Goal: Task Accomplishment & Management: Complete application form

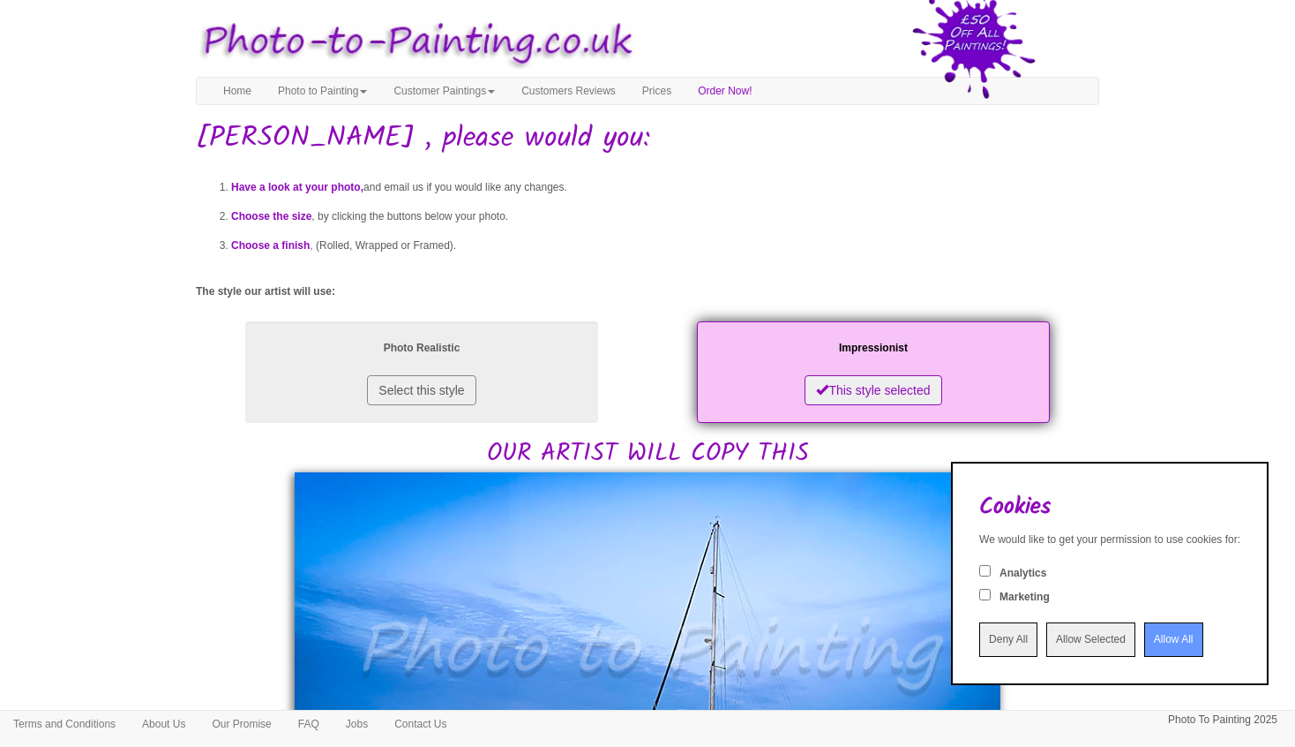
click at [1155, 636] on input "Allow All" at bounding box center [1173, 639] width 59 height 34
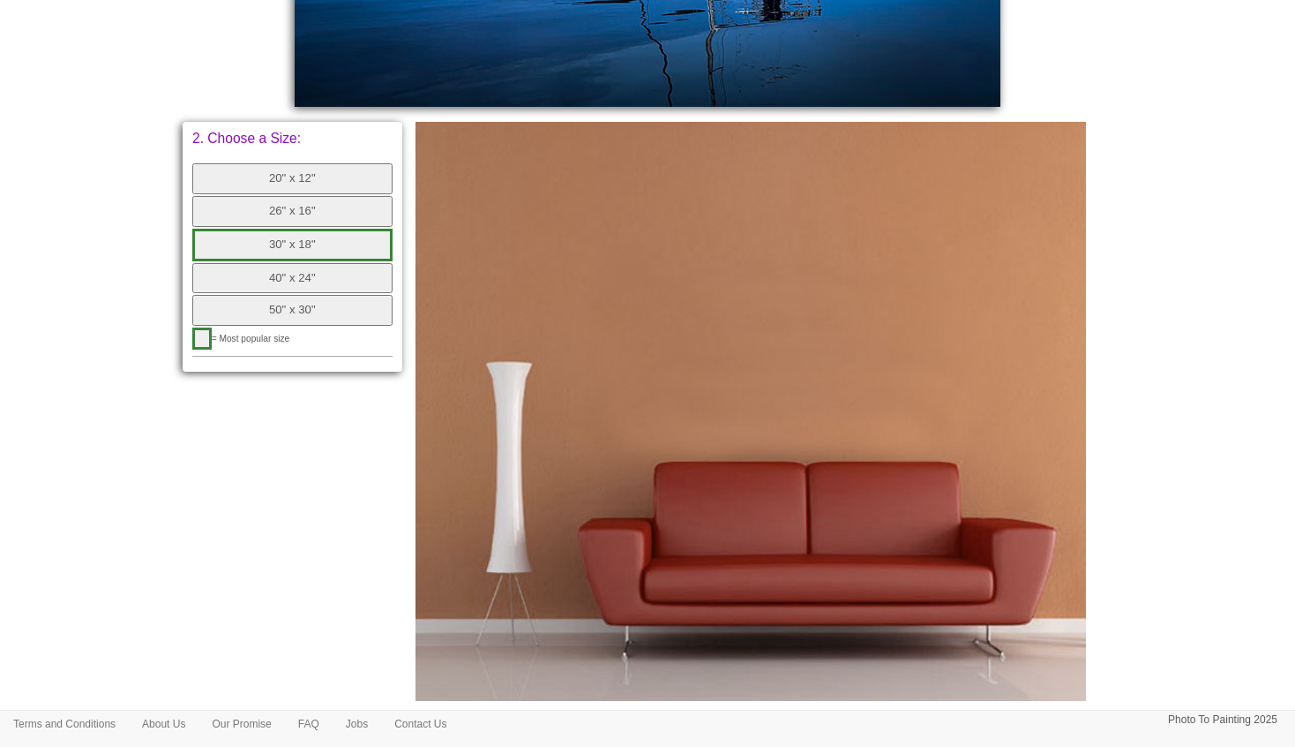
scroll to position [758, 0]
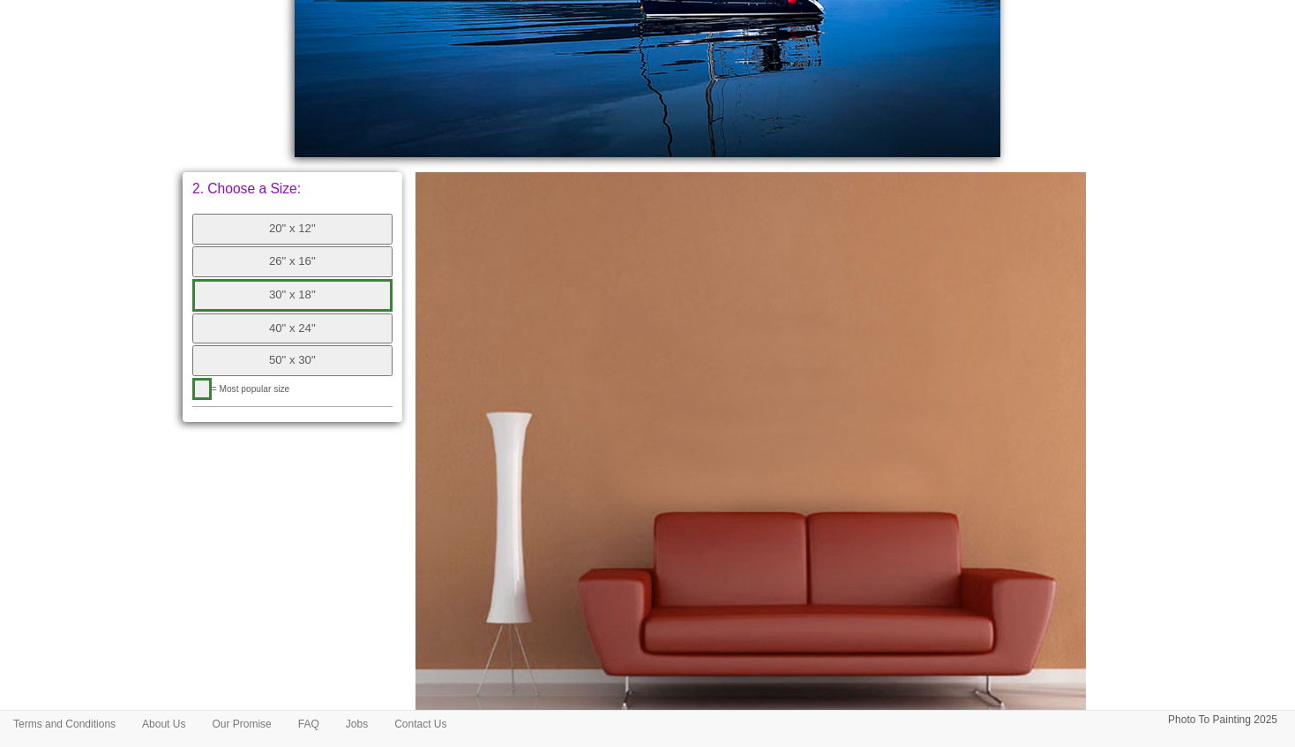
click at [321, 290] on button "30" x 18"" at bounding box center [292, 295] width 200 height 33
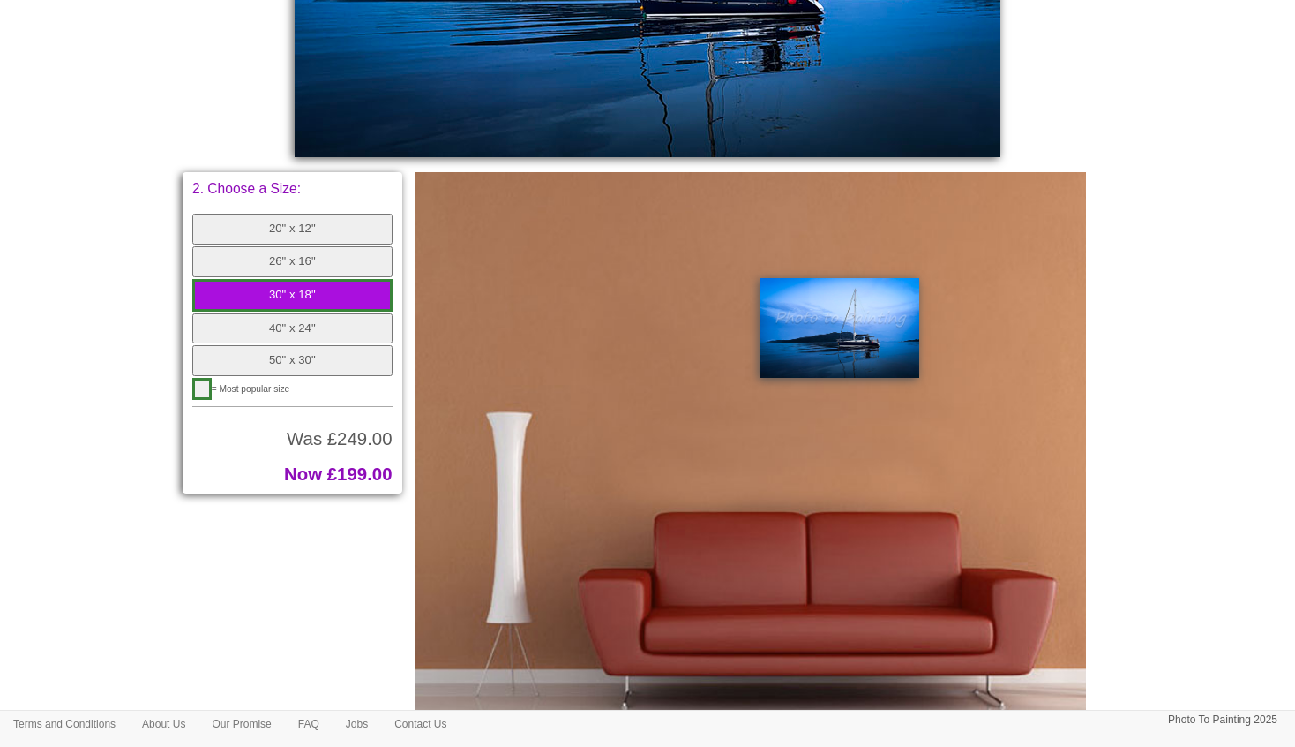
click at [310, 322] on button "40" x 24"" at bounding box center [292, 328] width 200 height 31
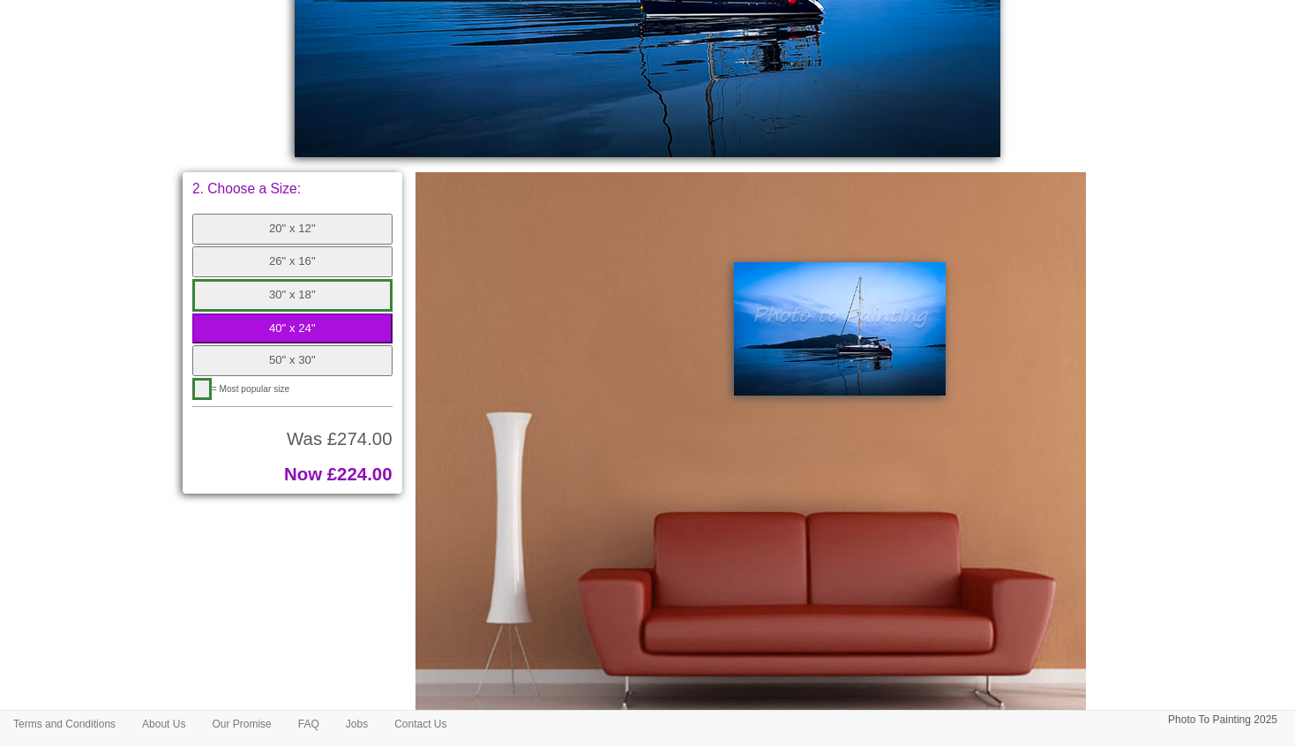
click at [309, 292] on button "30" x 18"" at bounding box center [292, 295] width 200 height 33
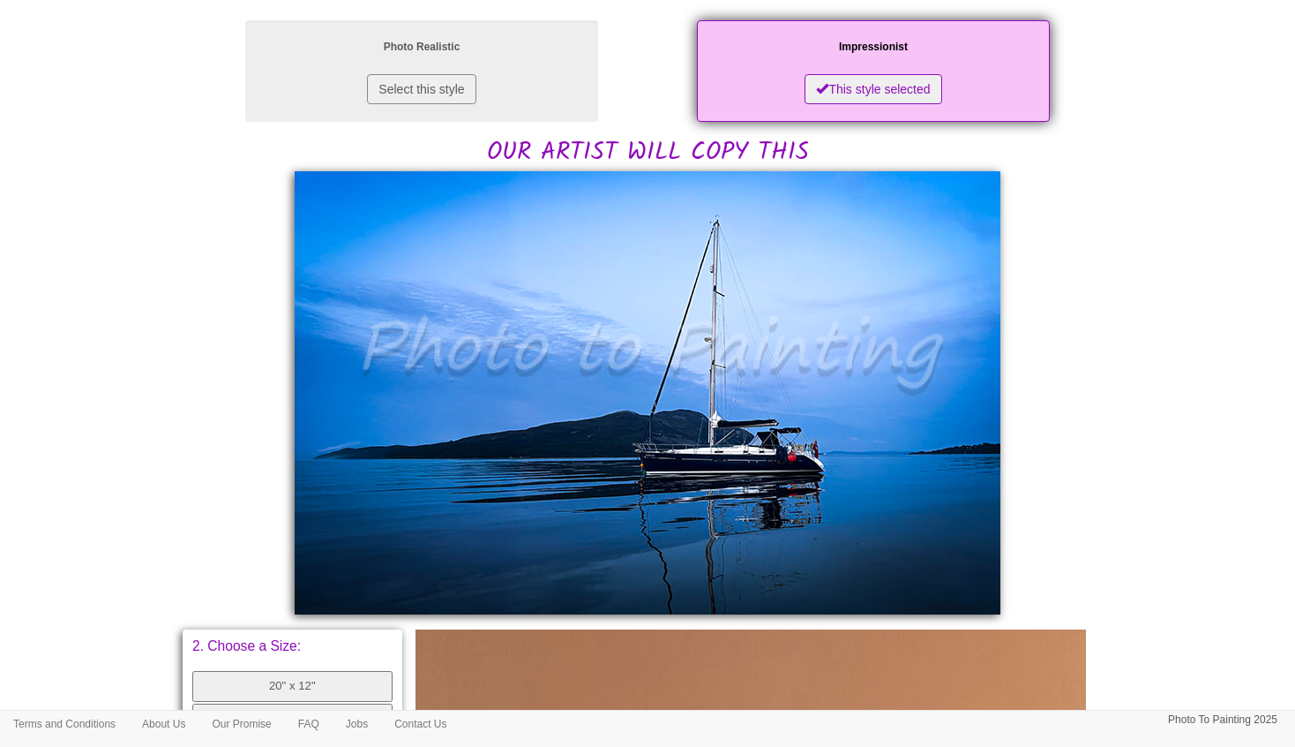
scroll to position [282, 0]
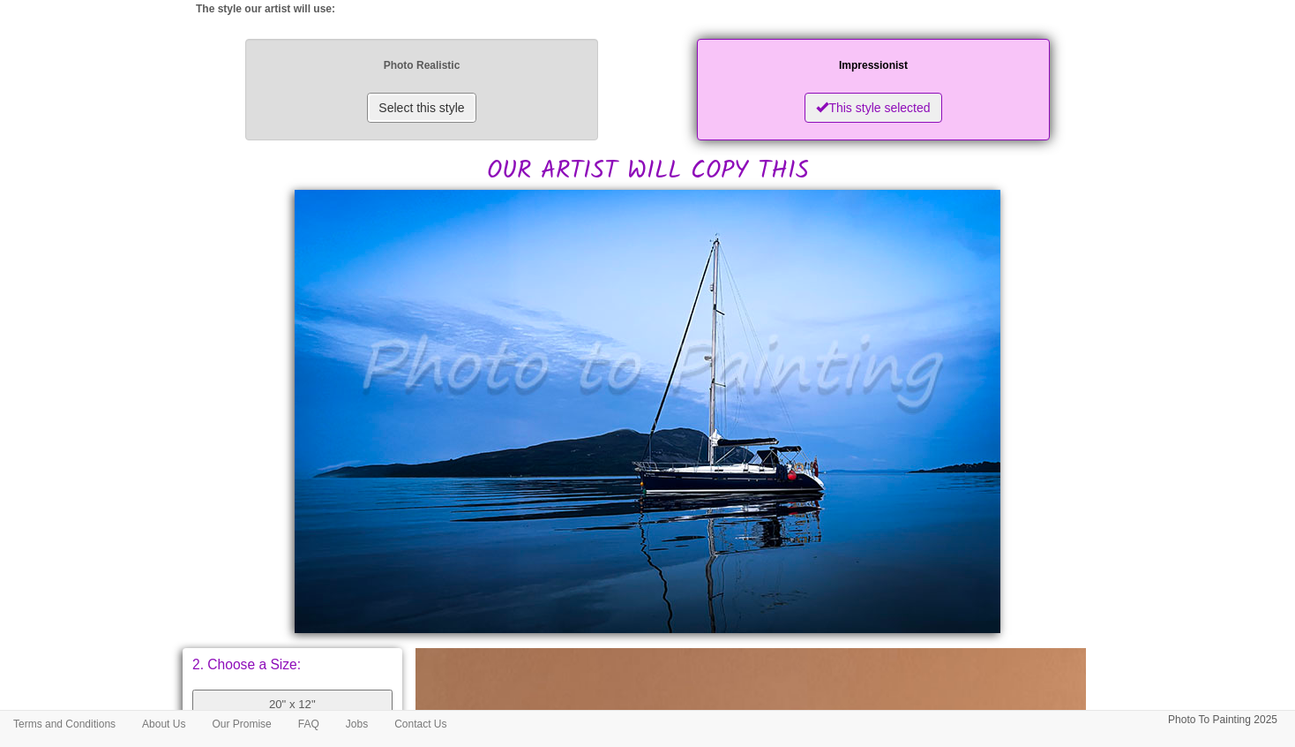
click at [417, 105] on button "Select this style" at bounding box center [421, 108] width 109 height 30
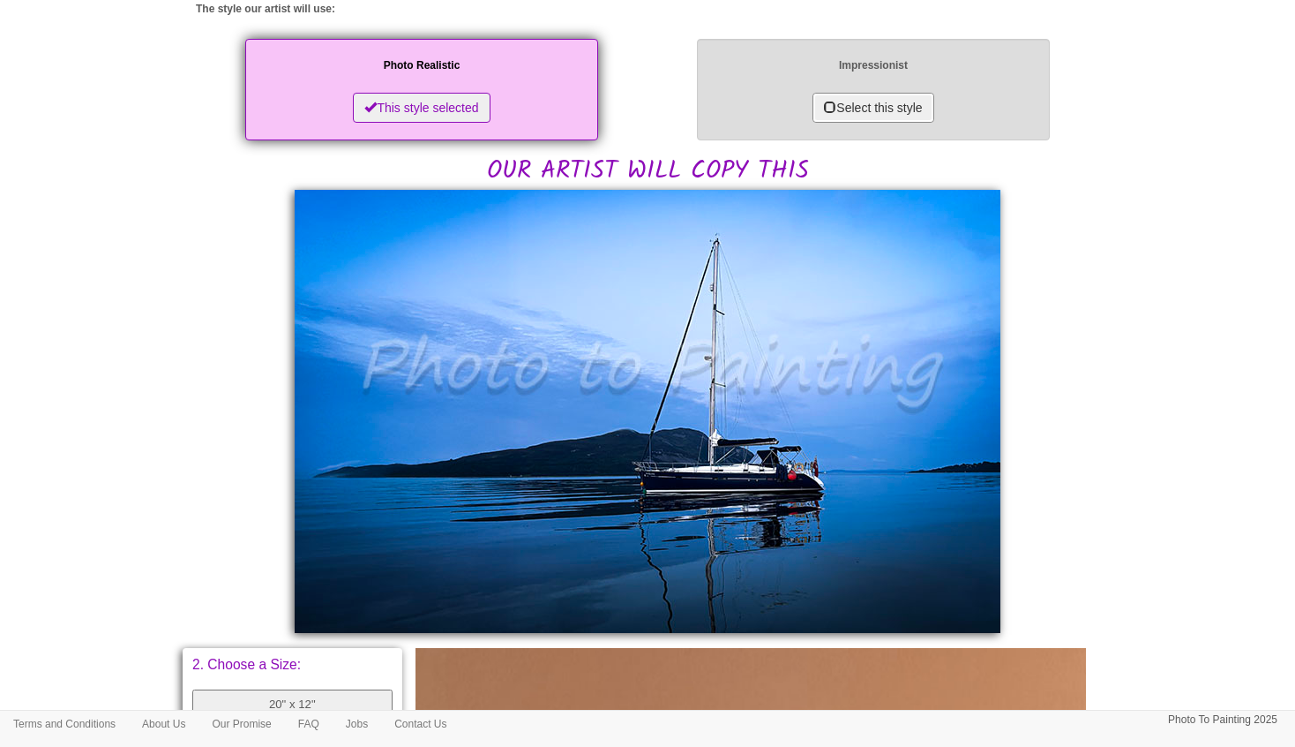
click at [889, 101] on button "Select this style" at bounding box center [873, 108] width 121 height 30
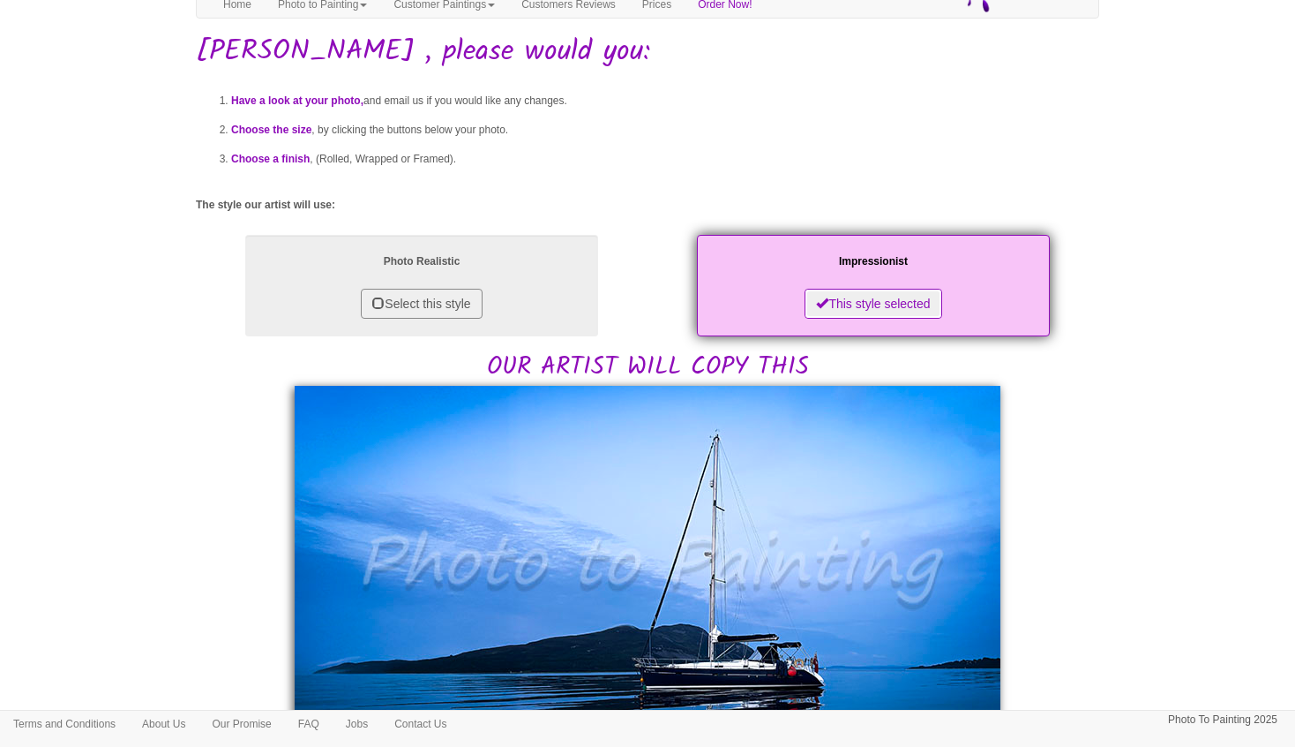
scroll to position [0, 0]
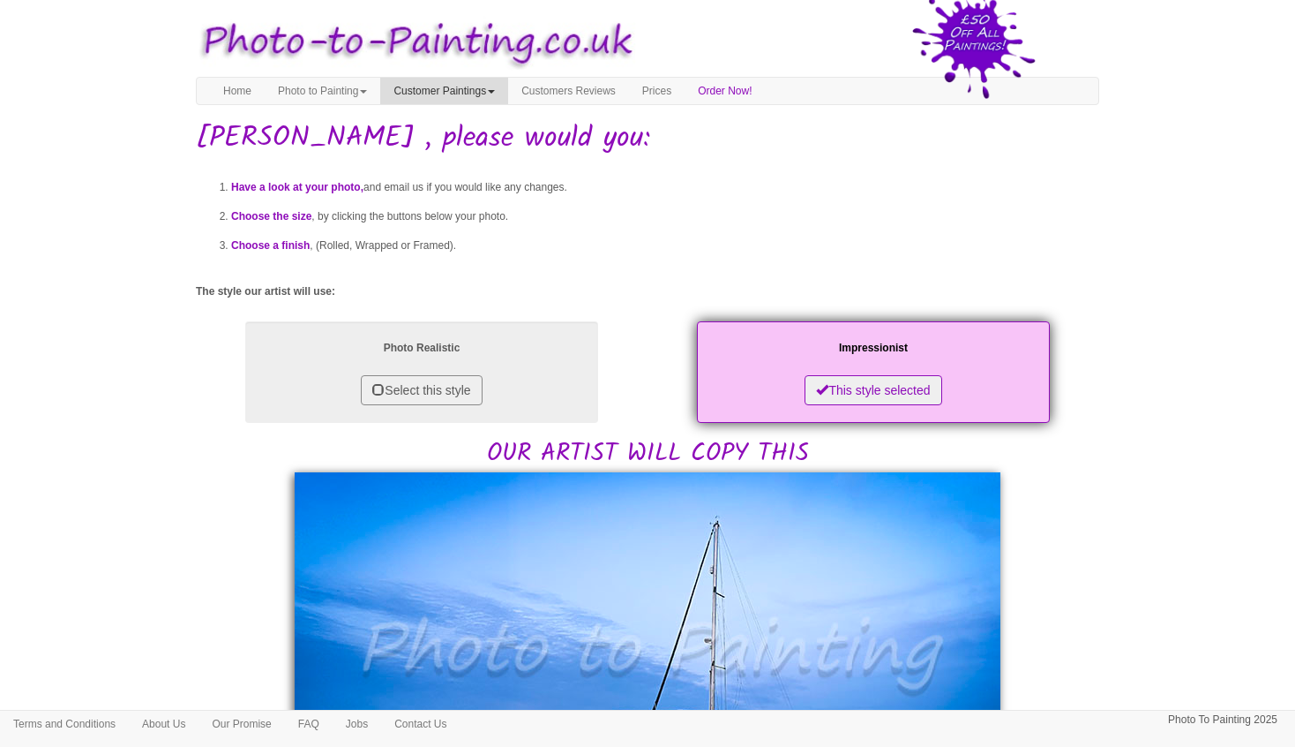
click at [479, 92] on link "Customer Paintings" at bounding box center [444, 91] width 128 height 26
click at [324, 91] on link "Photo to Painting" at bounding box center [323, 91] width 116 height 26
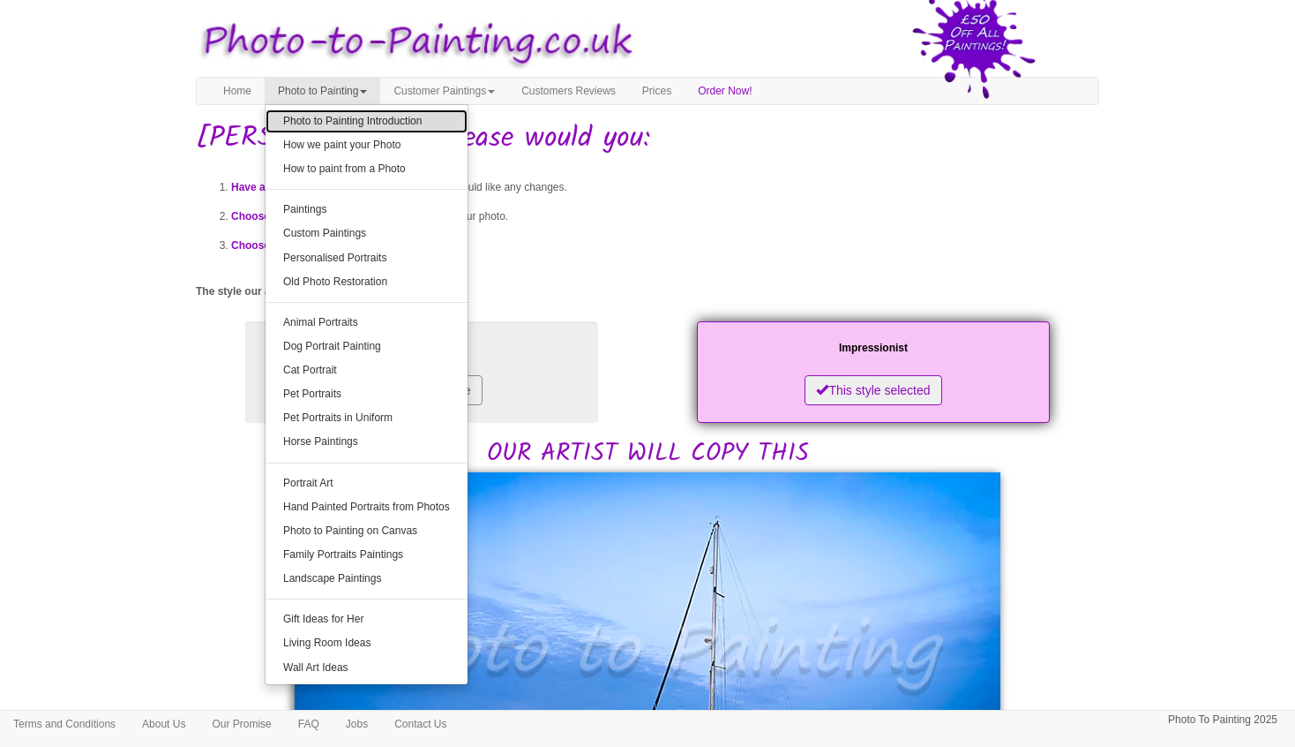
click at [354, 121] on link "Photo to Painting Introduction" at bounding box center [367, 121] width 202 height 24
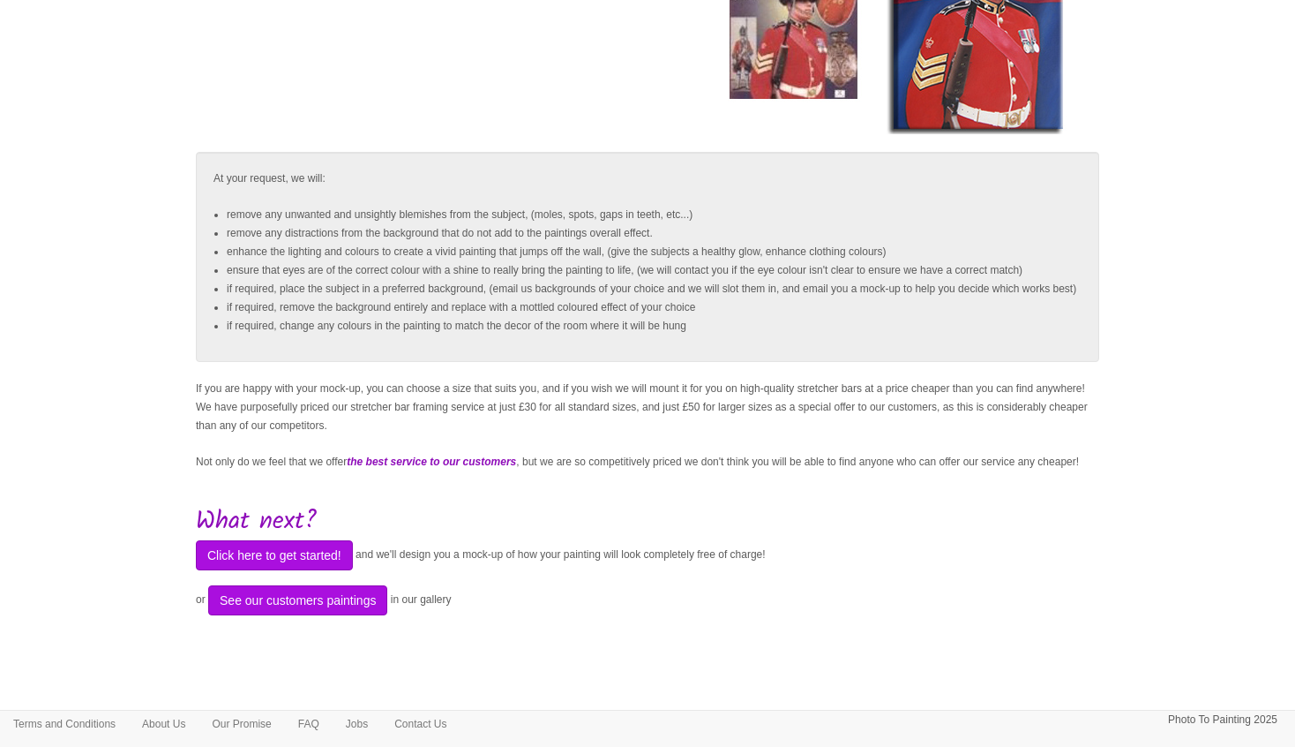
scroll to position [342, 0]
click at [310, 552] on button "Click here to get started!" at bounding box center [274, 555] width 157 height 30
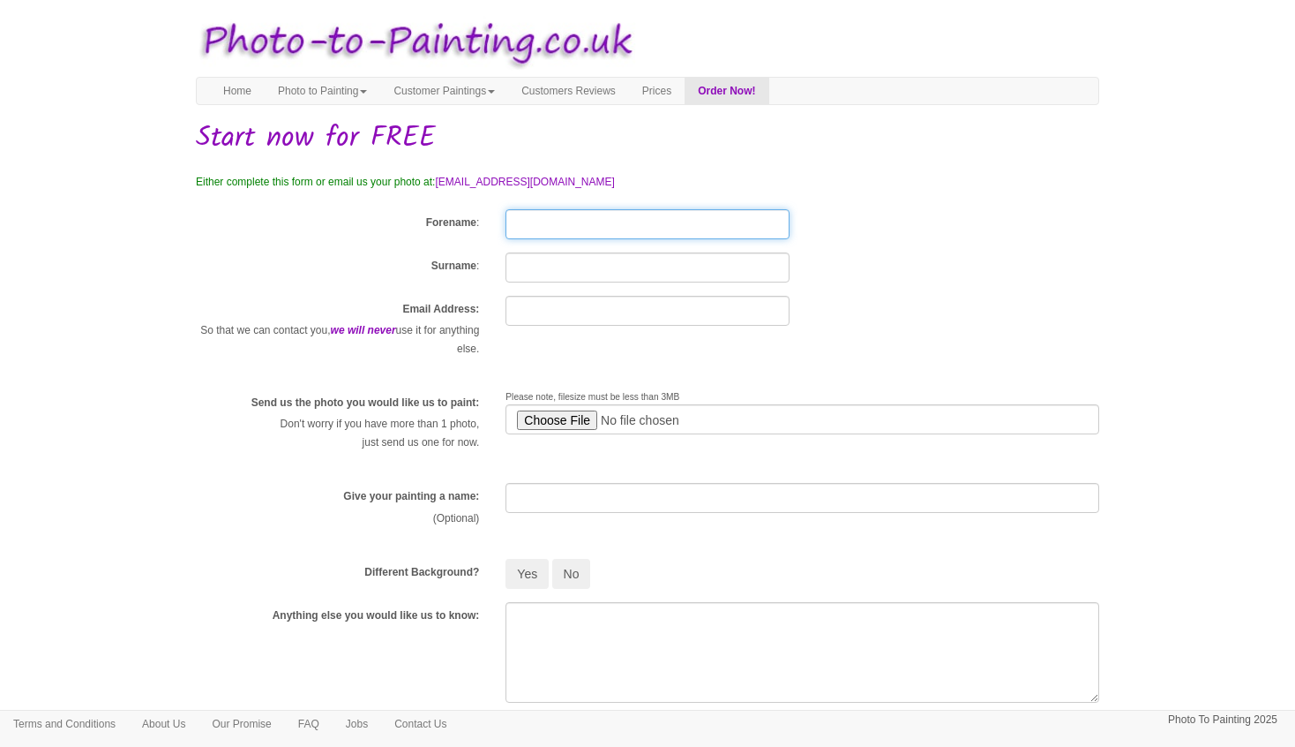
click at [567, 220] on input "Forename" at bounding box center [647, 224] width 283 height 30
type input "[PERSON_NAME]"
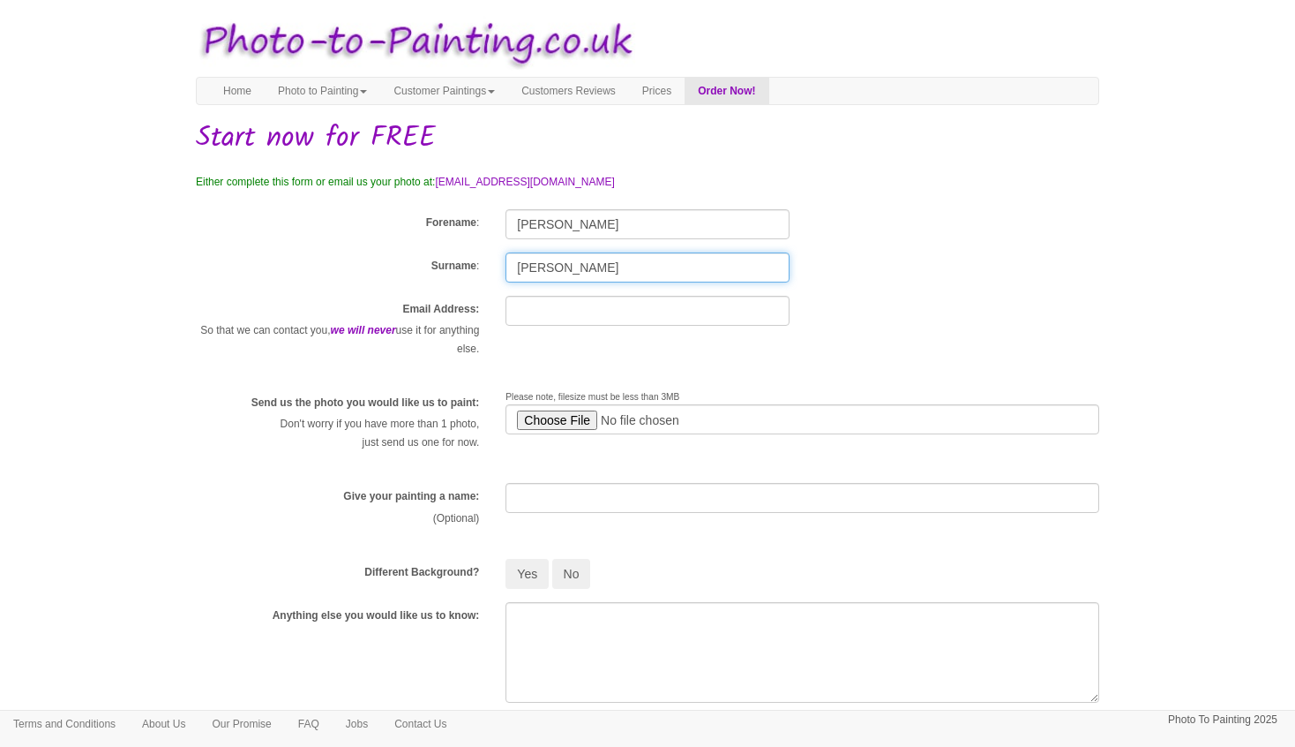
type input "emma@posnuvu.com"
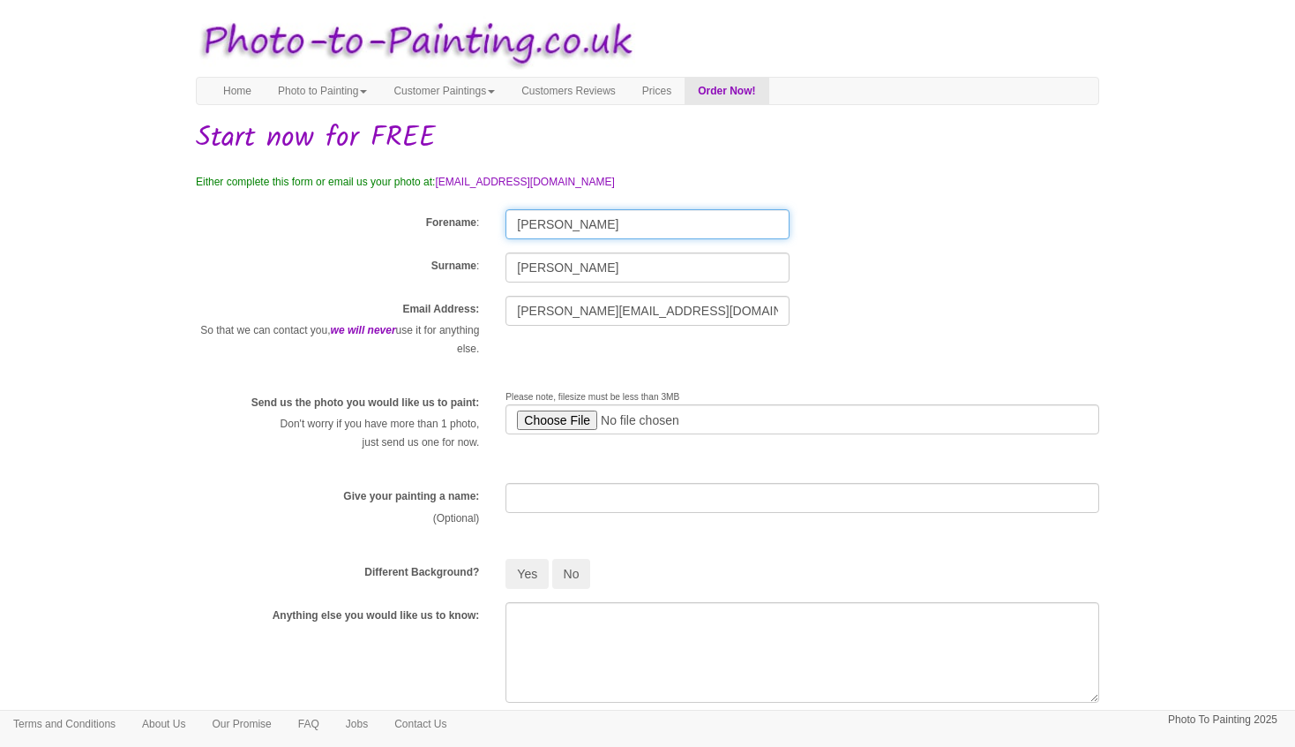
click at [541, 226] on input "Judith" at bounding box center [647, 224] width 283 height 30
type input "Emma"
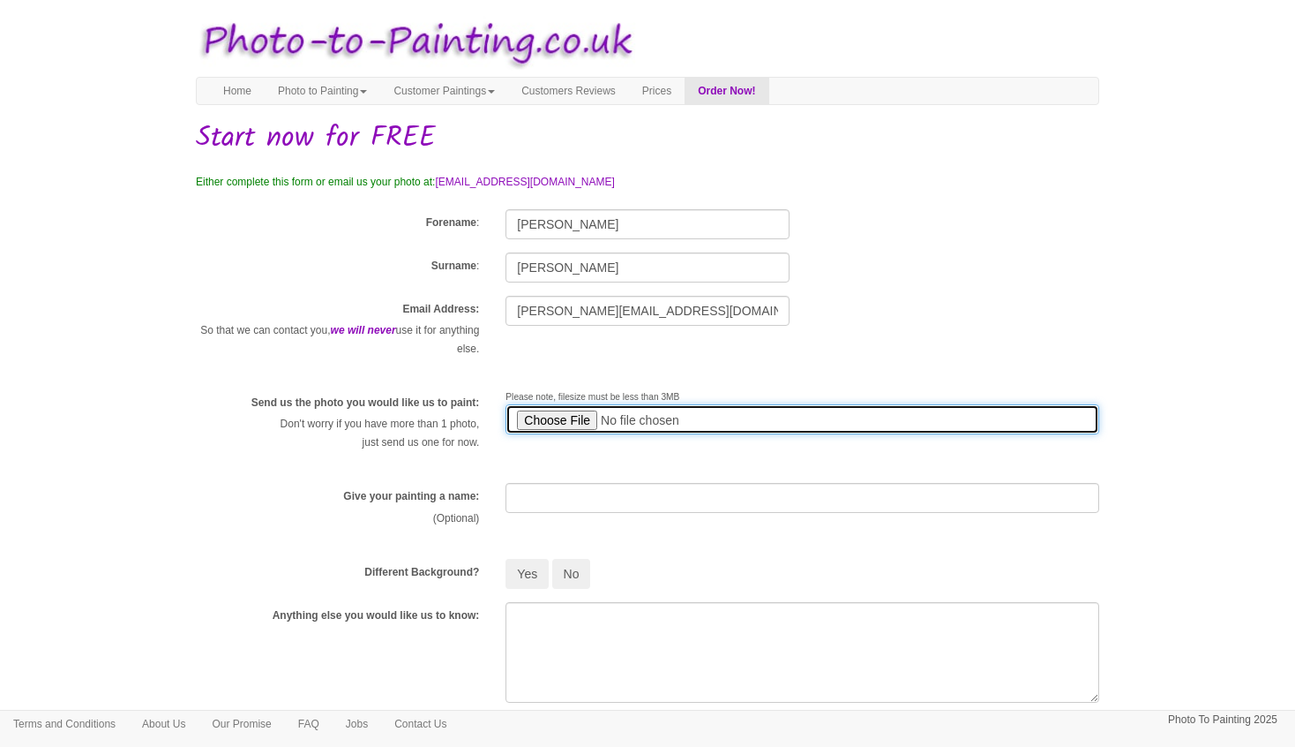
click at [572, 421] on input "file" at bounding box center [803, 419] width 594 height 30
type input "C:\fakepath\boat1.JPG"
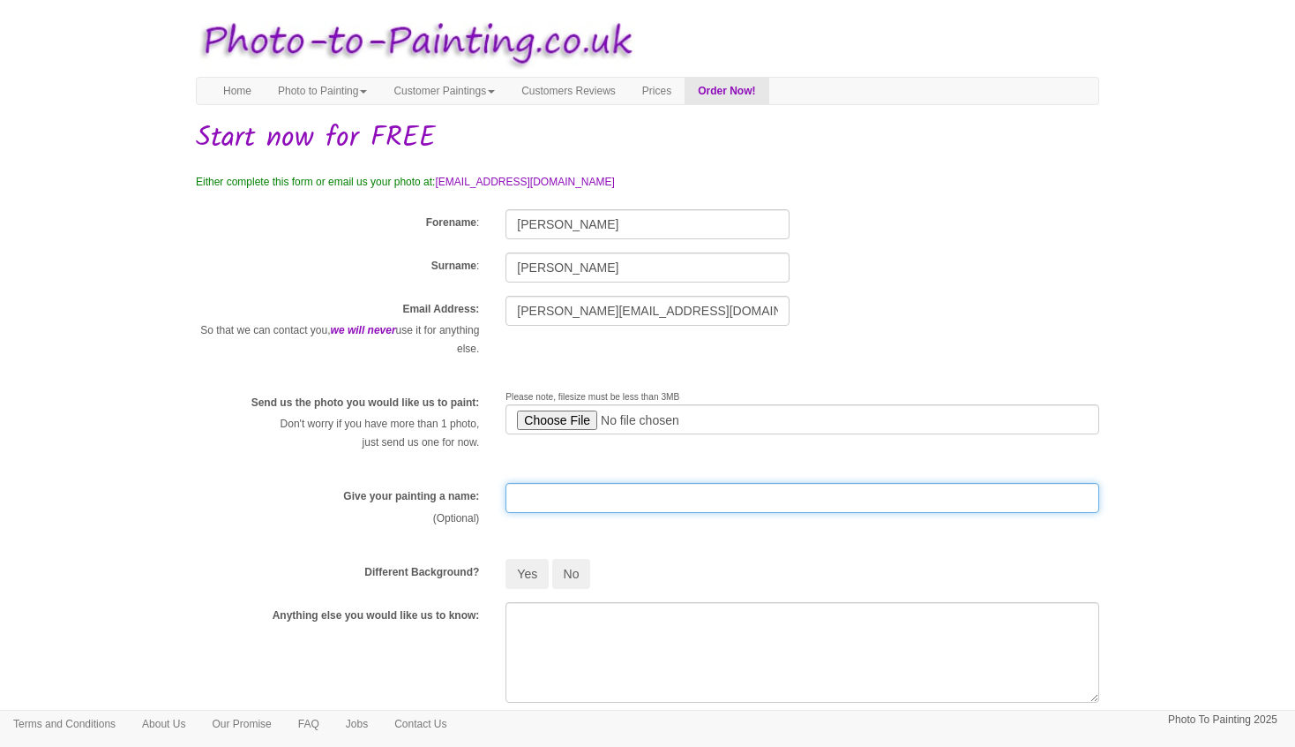
click at [538, 502] on input "text" at bounding box center [803, 498] width 594 height 30
type input "jonny1"
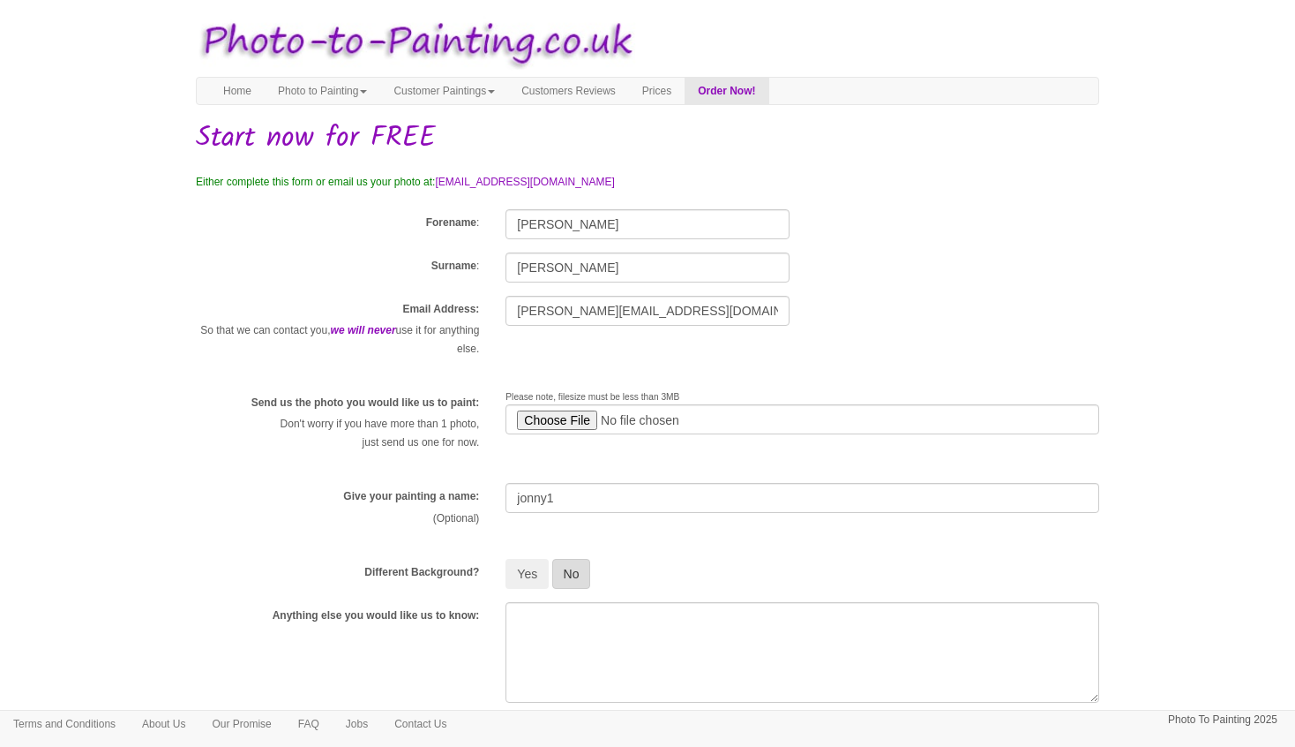
click at [584, 567] on button "No" at bounding box center [571, 574] width 39 height 30
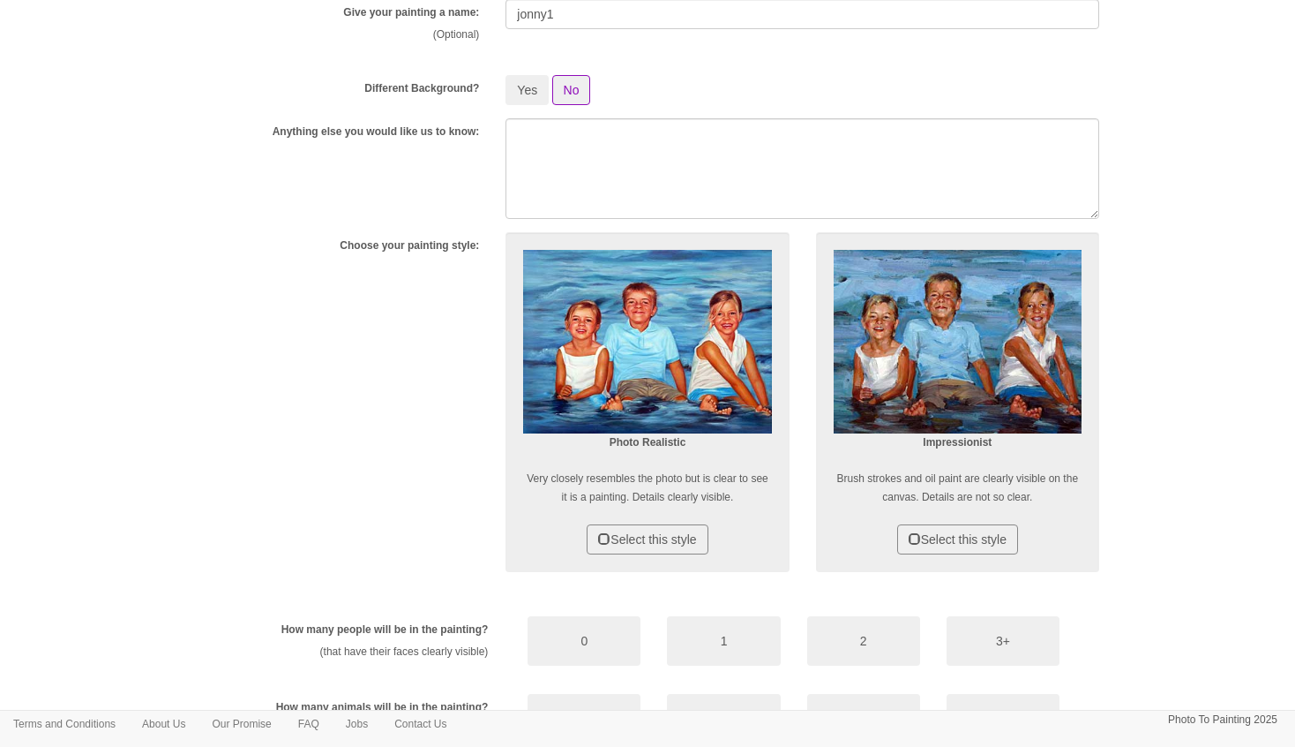
scroll to position [476, 0]
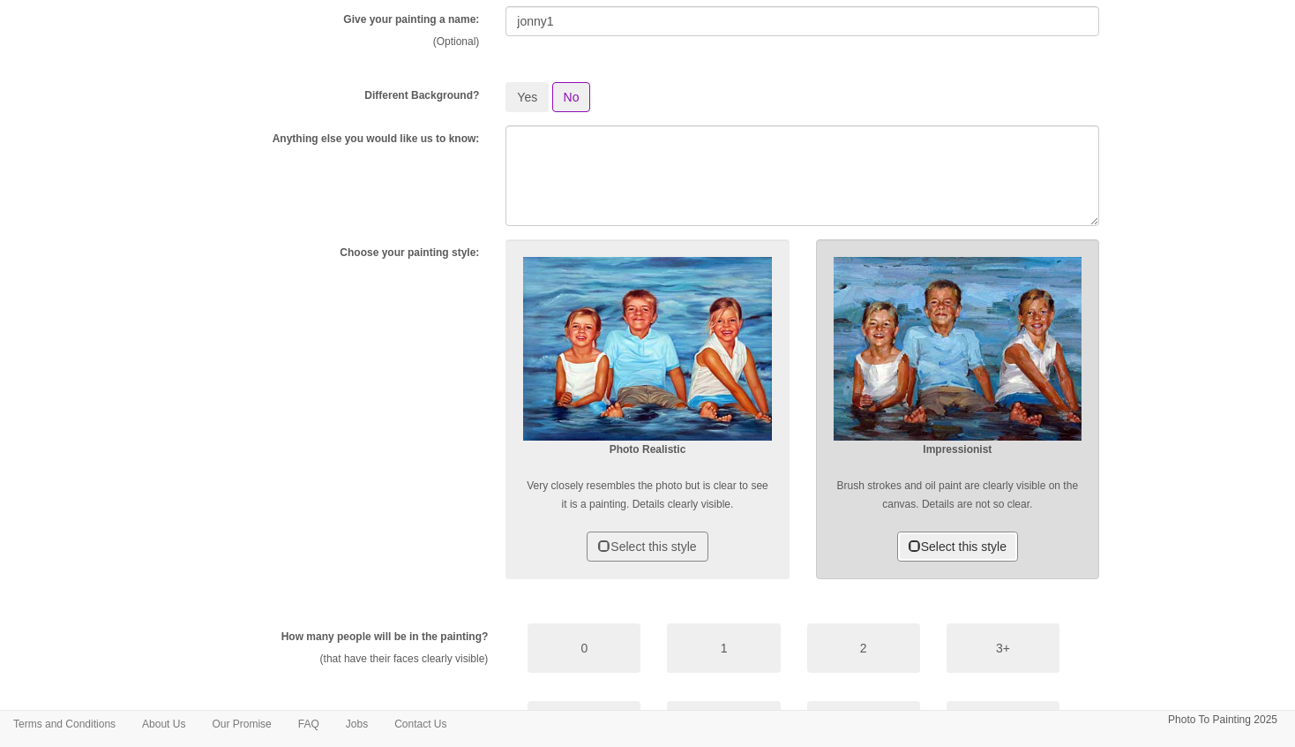
click at [968, 538] on button "Select this style" at bounding box center [957, 546] width 121 height 30
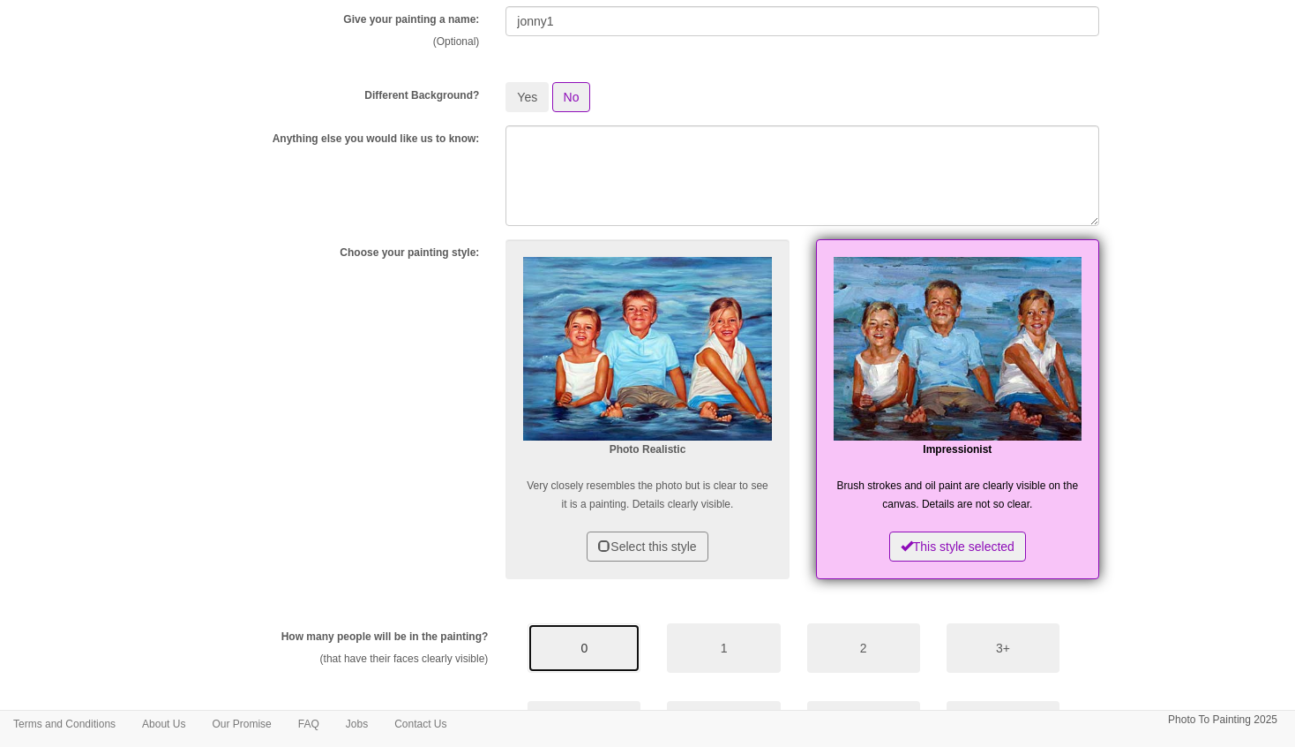
click at [604, 643] on button "0" at bounding box center [584, 647] width 113 height 49
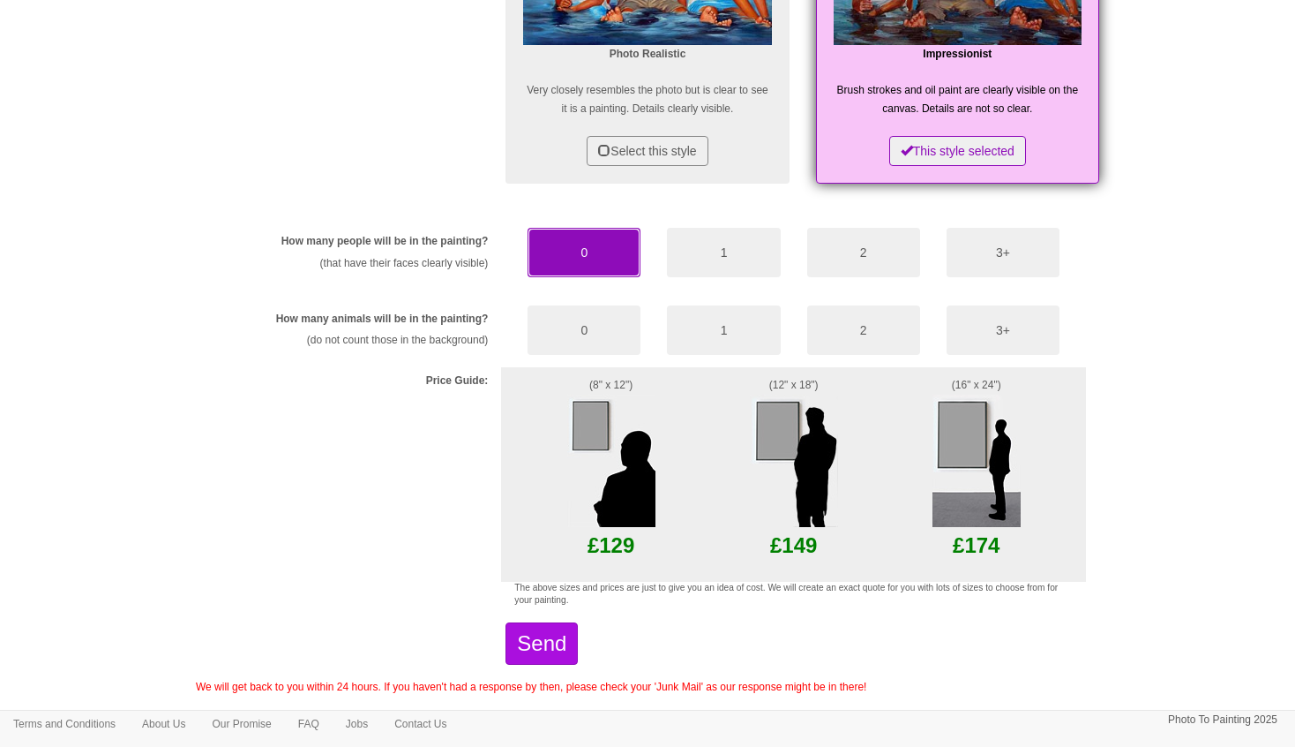
scroll to position [873, 0]
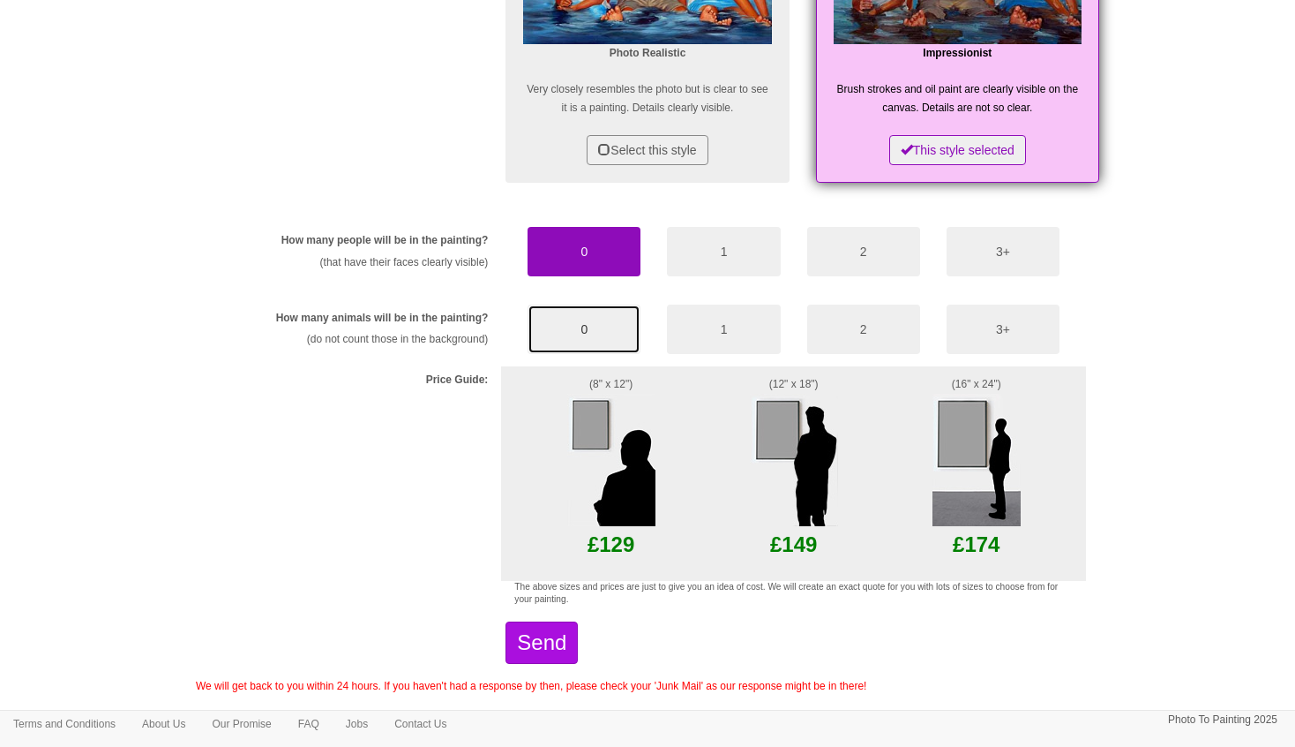
click at [560, 327] on button "0" at bounding box center [584, 328] width 113 height 49
click at [786, 428] on img at bounding box center [794, 460] width 88 height 132
click at [578, 642] on button "Send" at bounding box center [542, 642] width 72 height 42
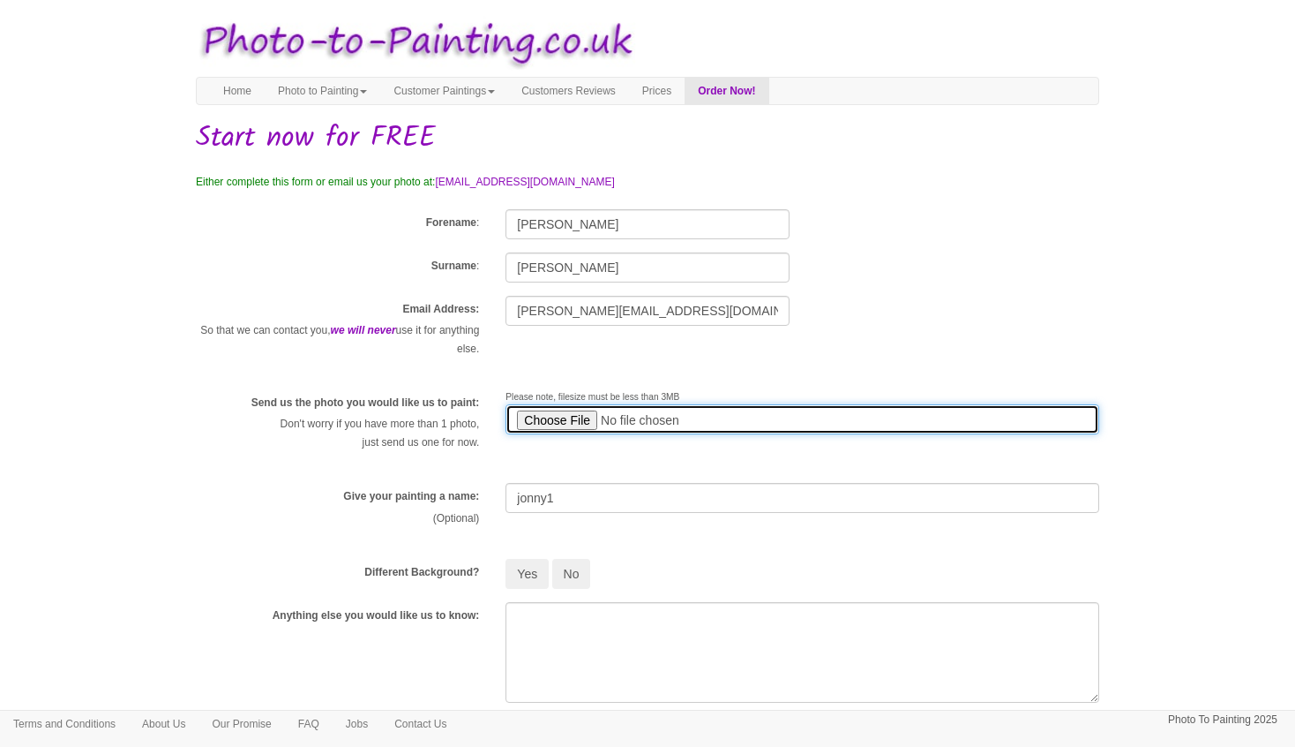
click at [555, 419] on input "file" at bounding box center [803, 419] width 594 height 30
type input "C:\fakepath\boat1.JPG"
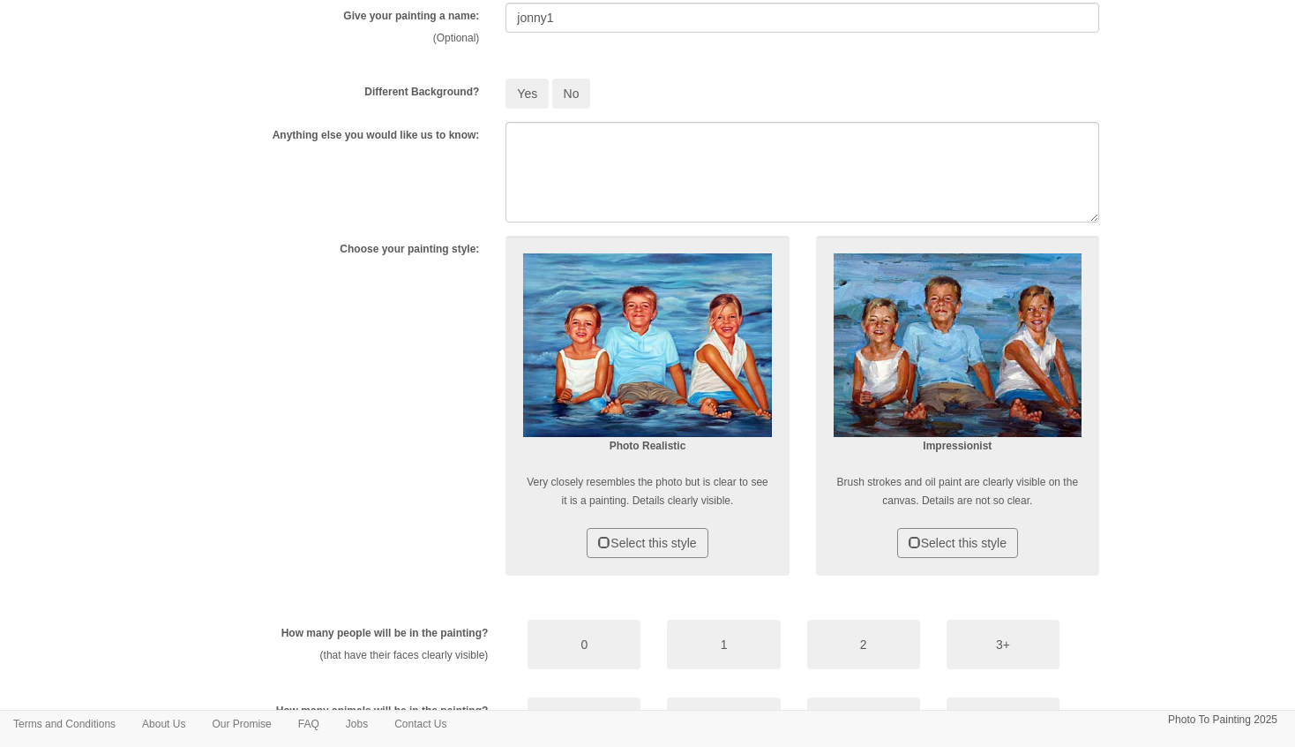
scroll to position [482, 0]
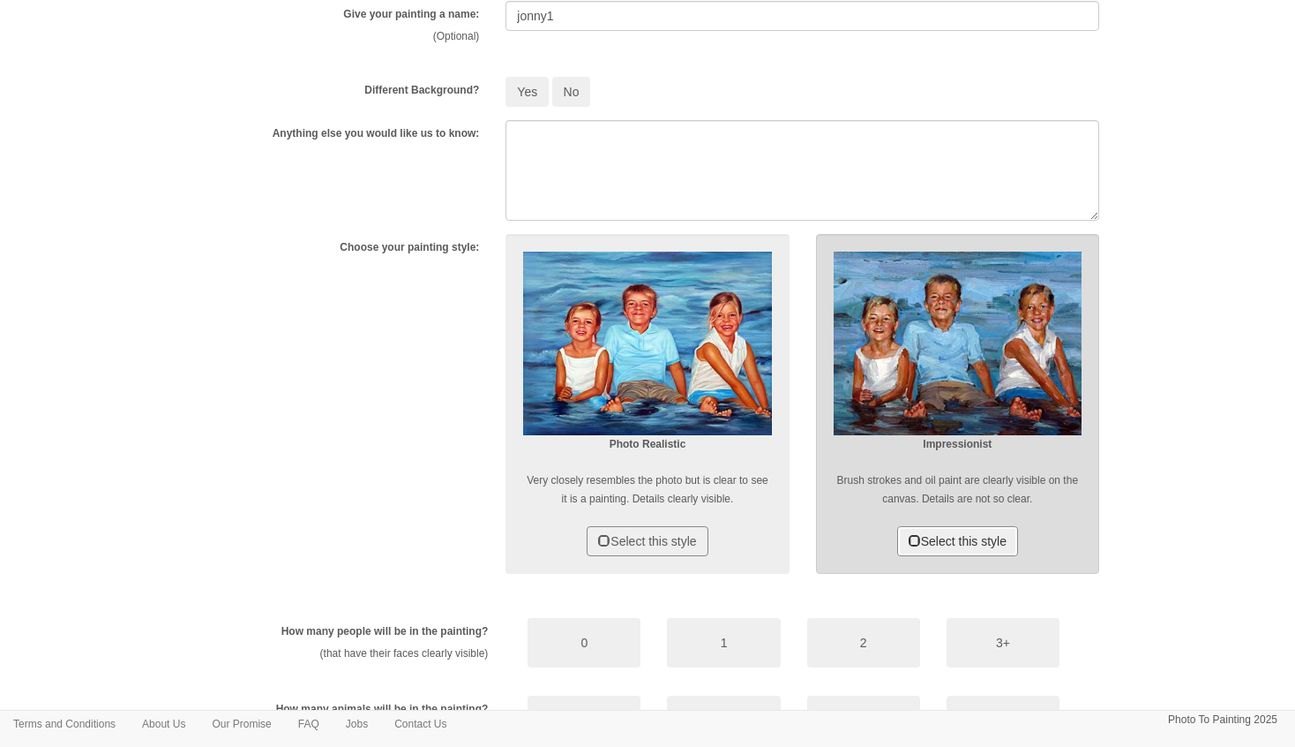
click at [990, 539] on button "Select this style" at bounding box center [957, 541] width 121 height 30
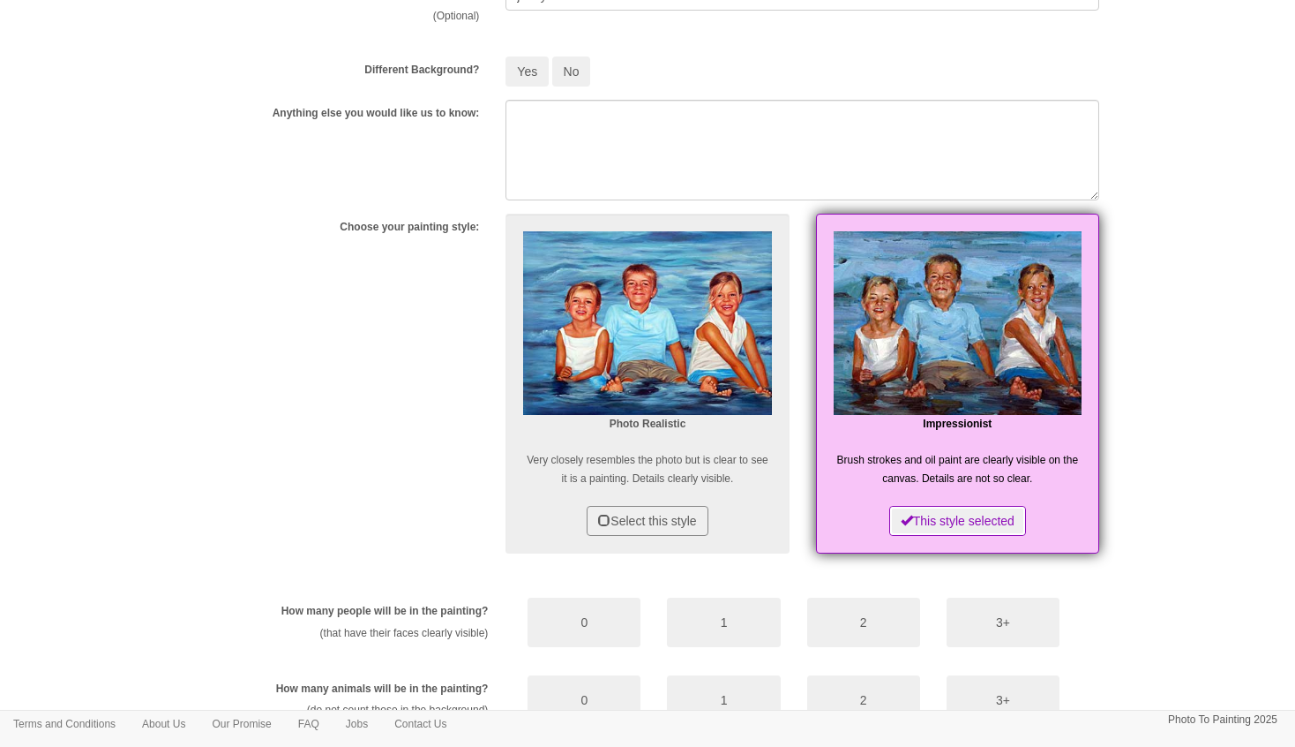
scroll to position [882, 0]
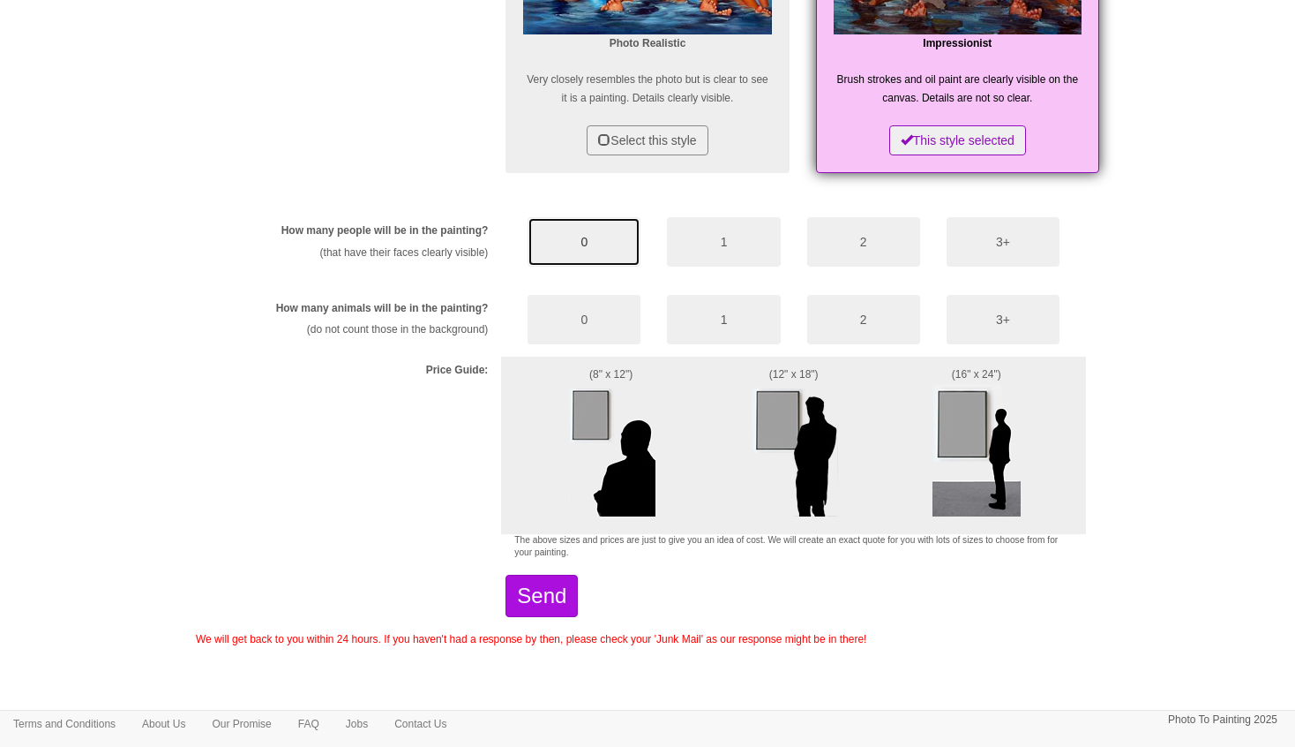
click at [594, 239] on button "0" at bounding box center [584, 241] width 113 height 49
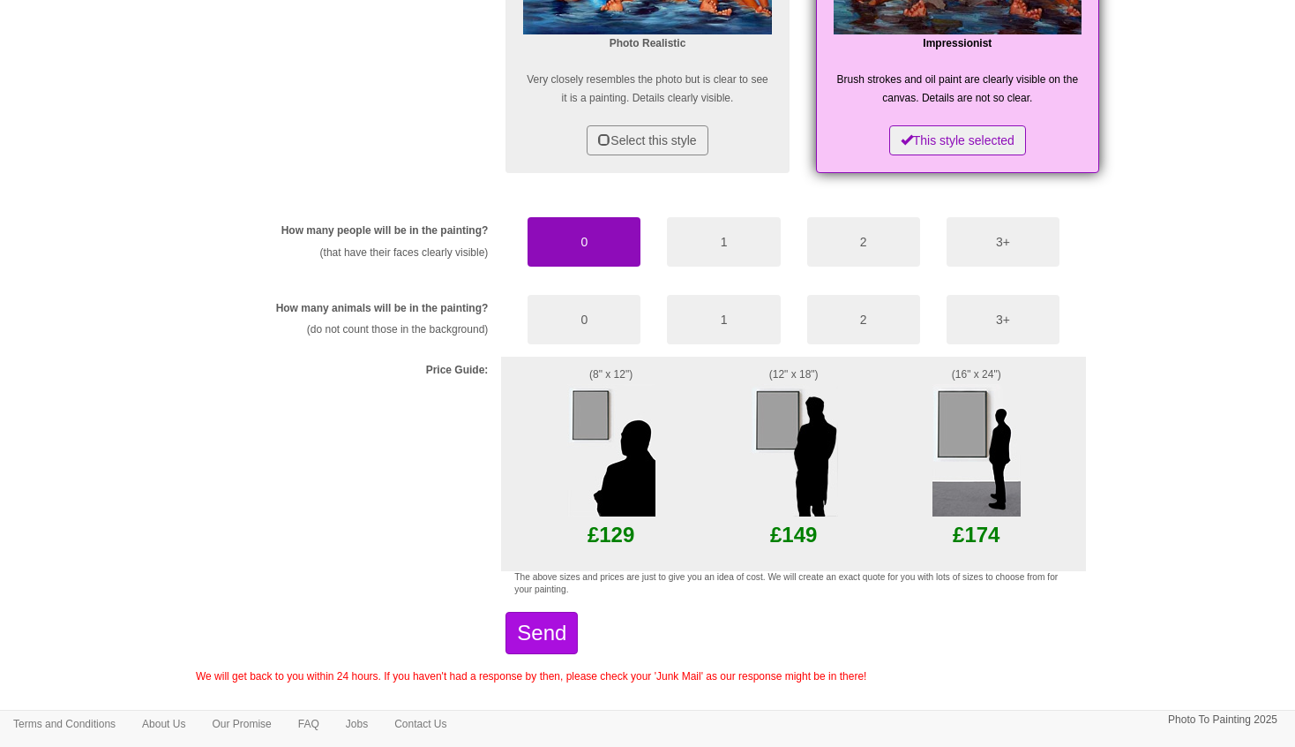
click at [573, 290] on div "How many people will be in the painting? (that have their faces clearly visible…" at bounding box center [648, 393] width 904 height 379
click at [548, 297] on button "0" at bounding box center [584, 319] width 113 height 49
click at [576, 626] on button "Send" at bounding box center [542, 633] width 72 height 42
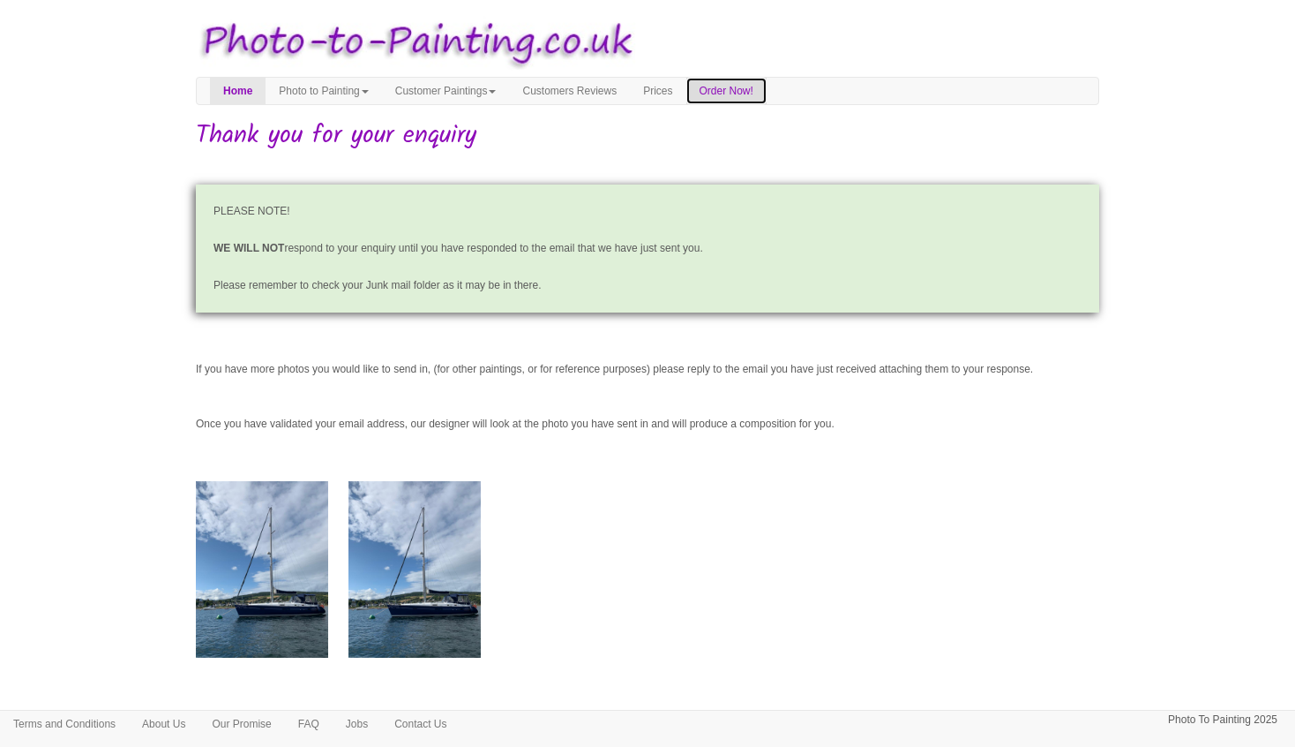
click at [767, 91] on link "Order Now!" at bounding box center [727, 91] width 80 height 26
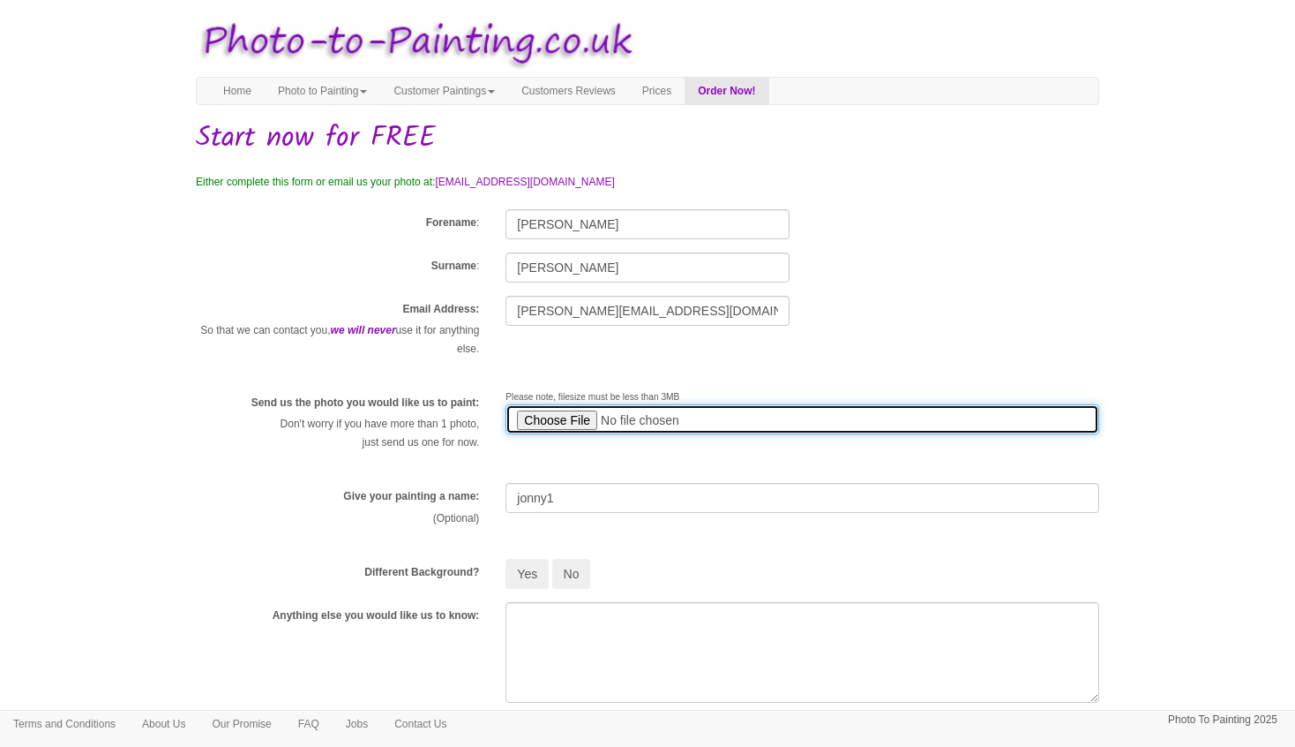
click at [555, 418] on input "file" at bounding box center [803, 419] width 594 height 30
type input "C:\fakepath\boat2.JPG"
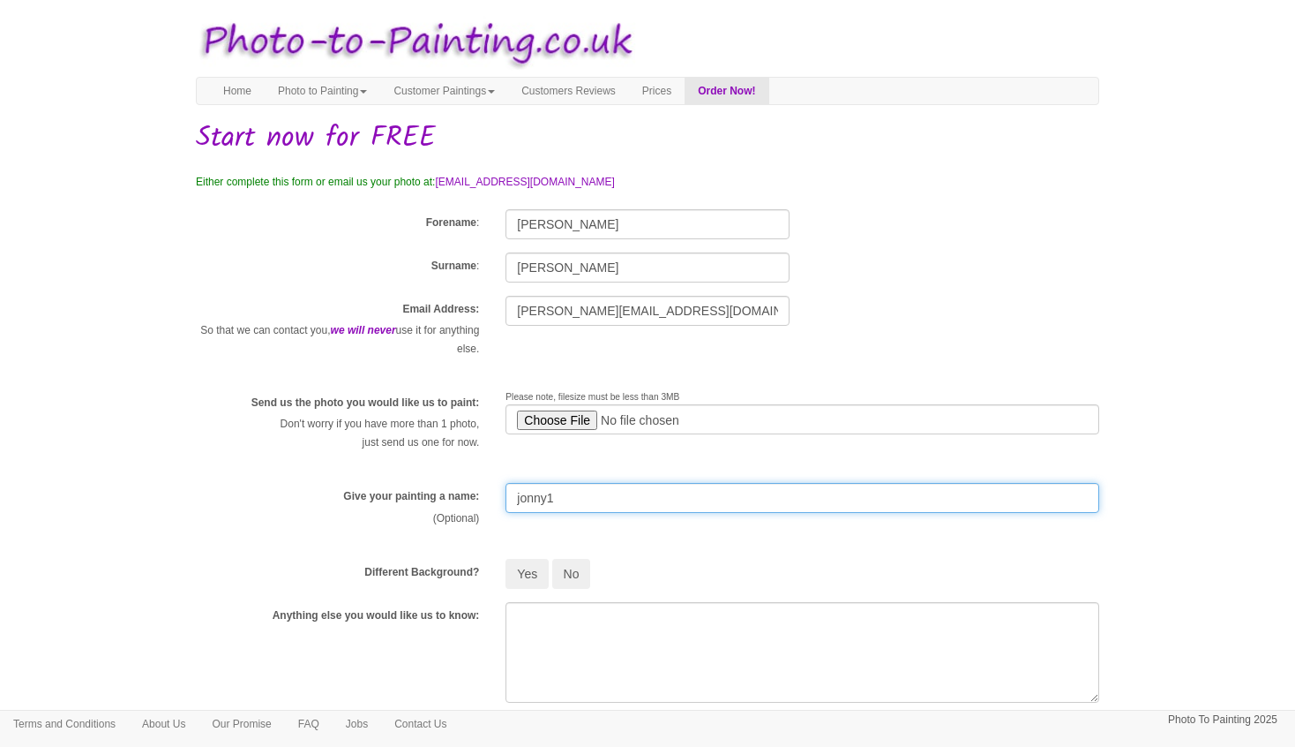
click at [578, 501] on input "jonny1" at bounding box center [803, 498] width 594 height 30
type input "jonny2"
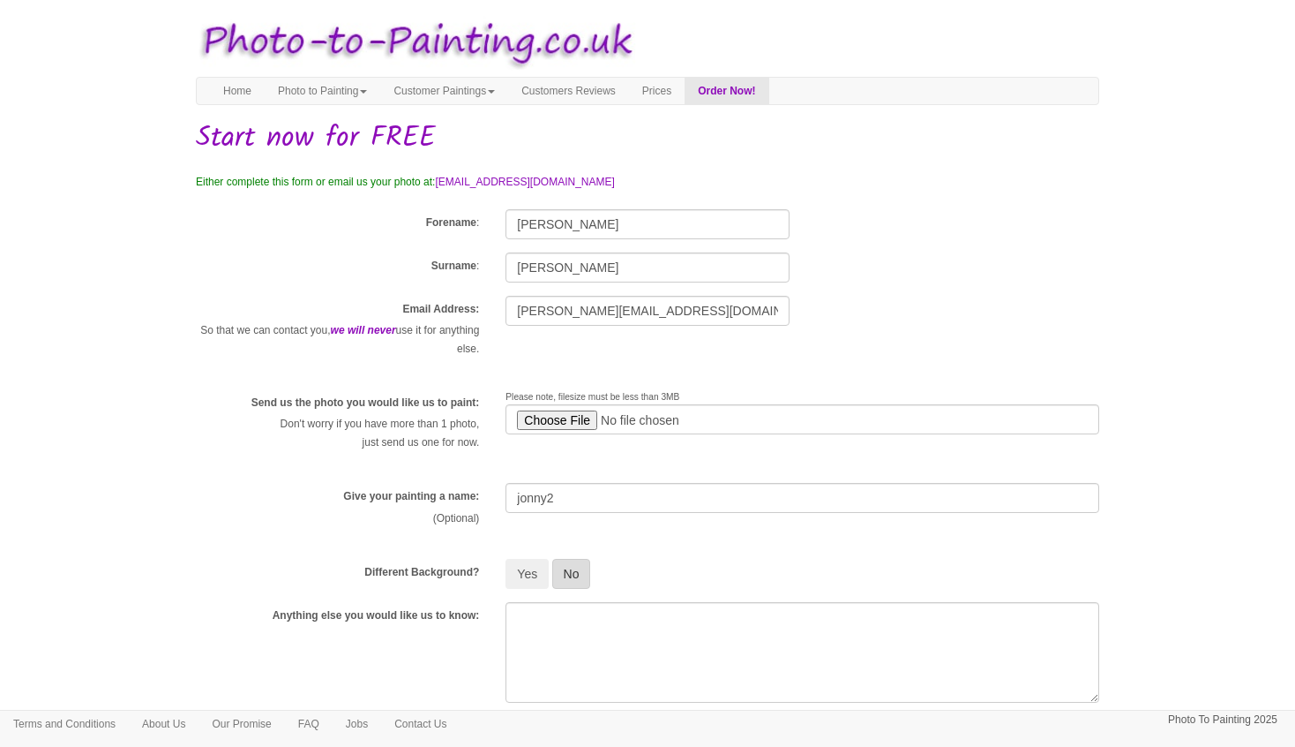
click at [579, 574] on button "No" at bounding box center [571, 574] width 39 height 30
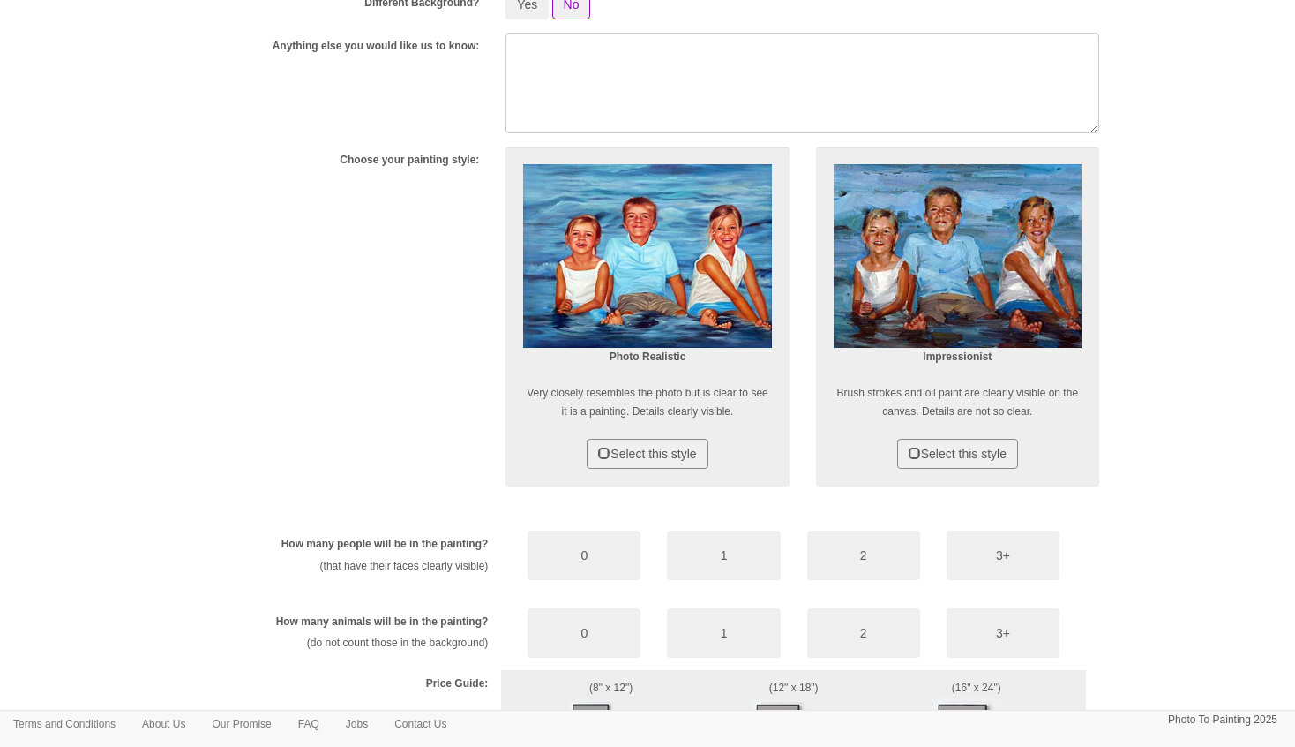
scroll to position [586, 0]
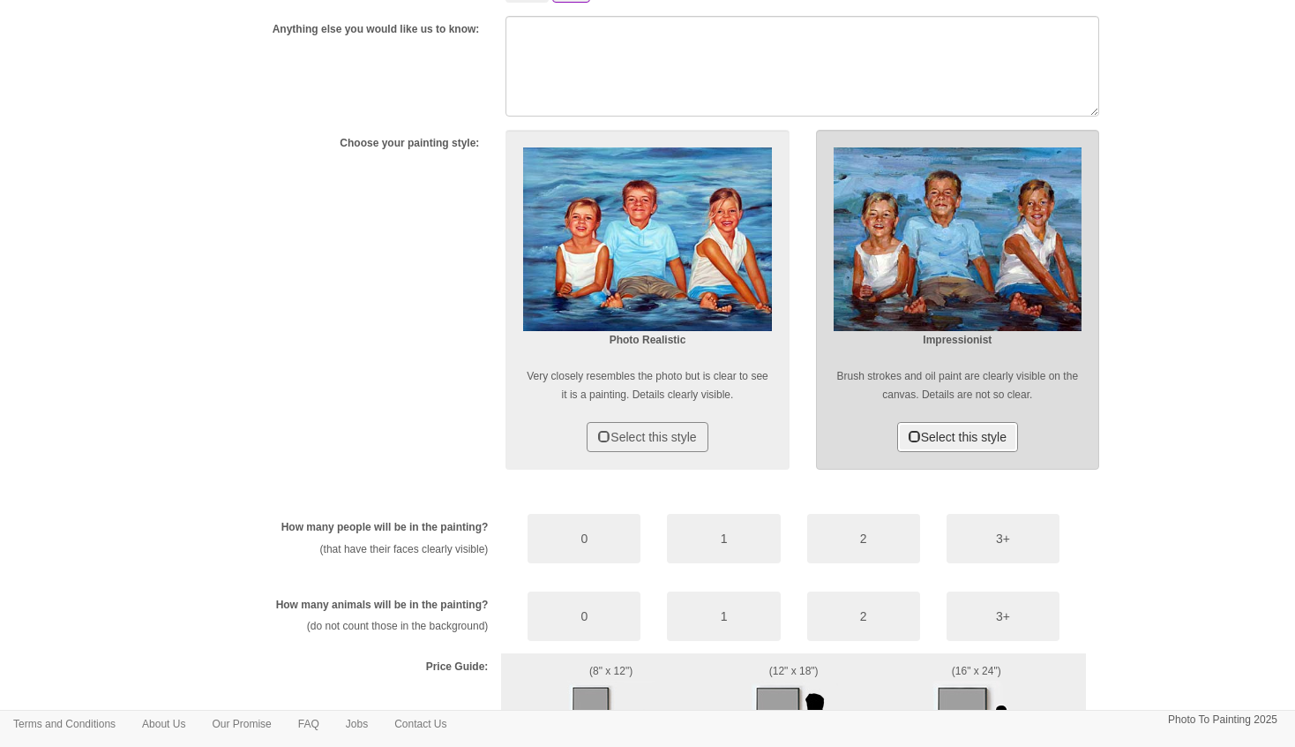
click at [940, 429] on button "Select this style" at bounding box center [957, 437] width 121 height 30
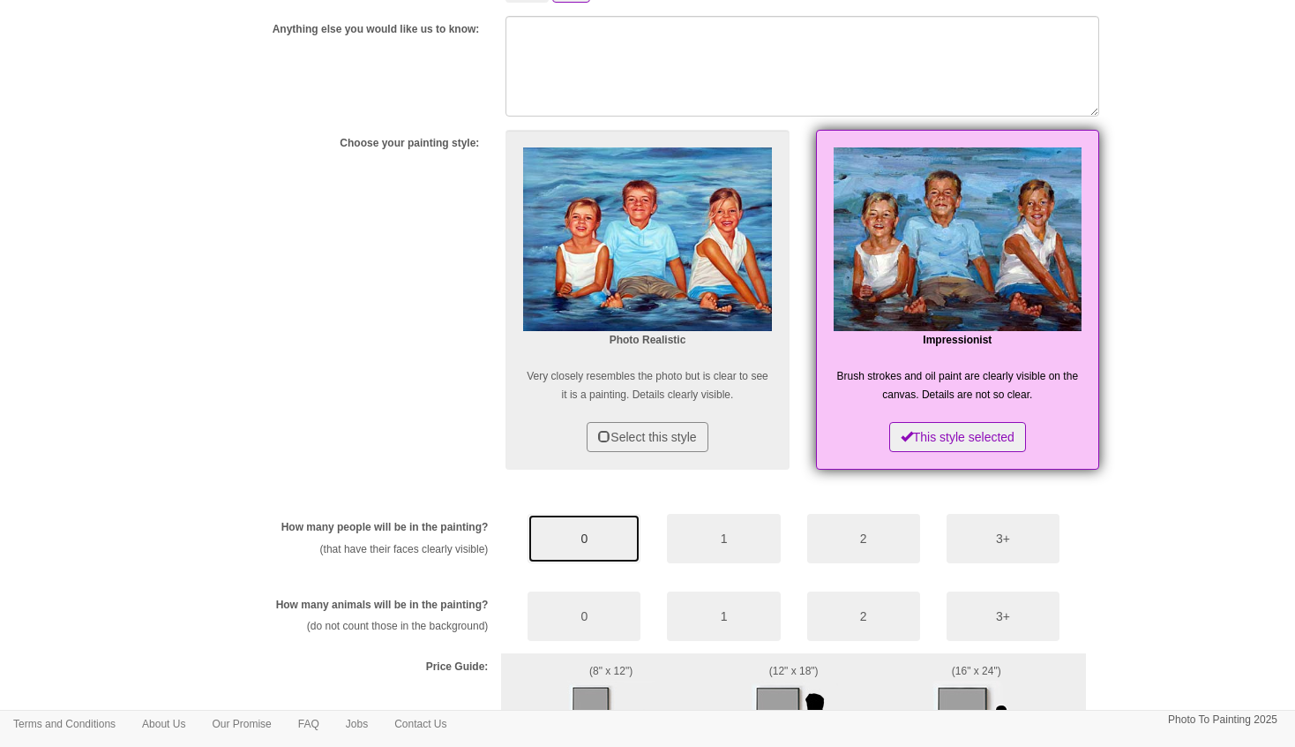
click at [562, 534] on button "0" at bounding box center [584, 538] width 113 height 49
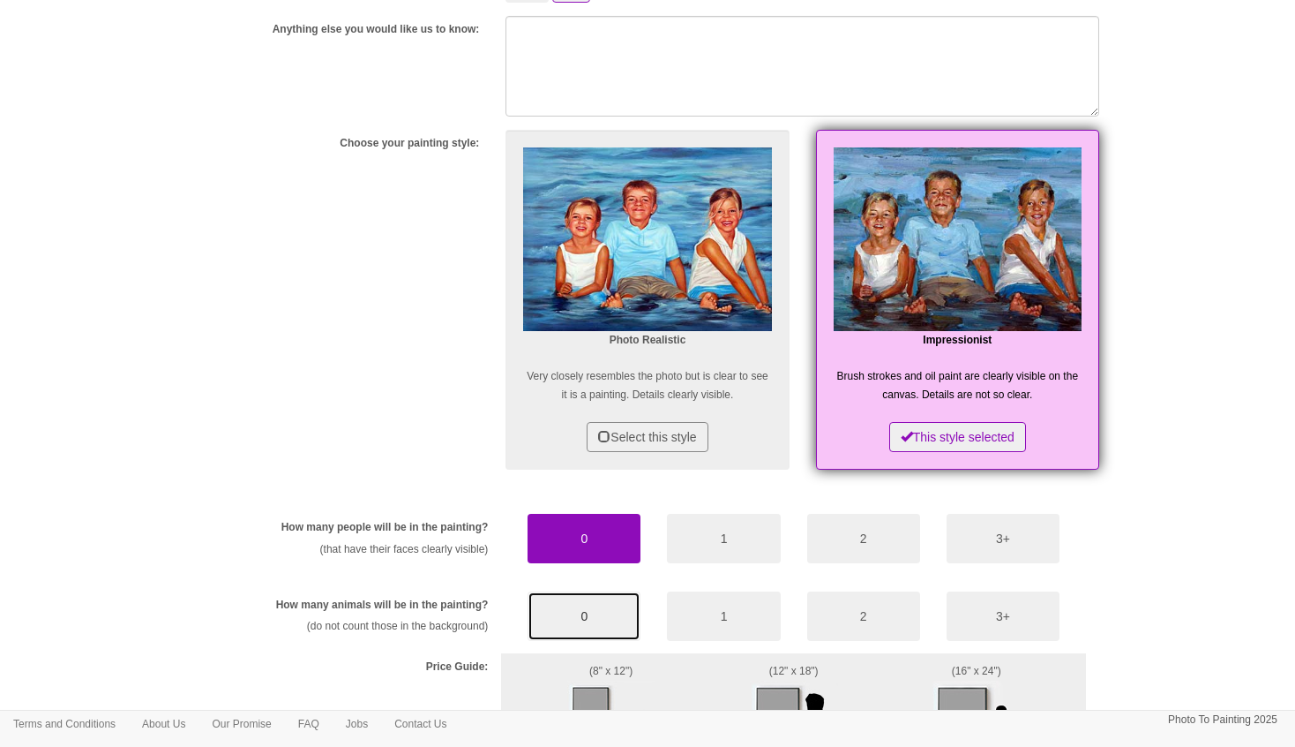
drag, startPoint x: 591, startPoint y: 622, endPoint x: 602, endPoint y: 622, distance: 10.6
click at [591, 622] on button "0" at bounding box center [584, 615] width 113 height 49
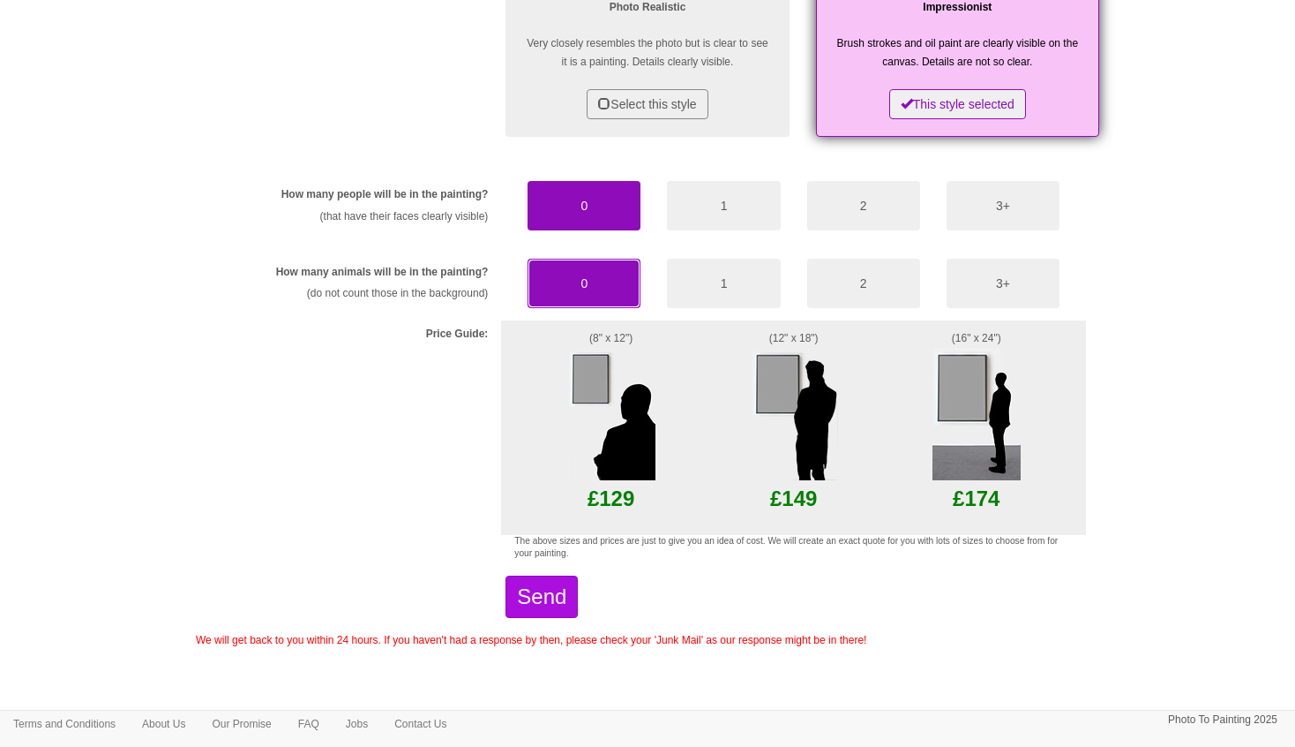
scroll to position [919, 0]
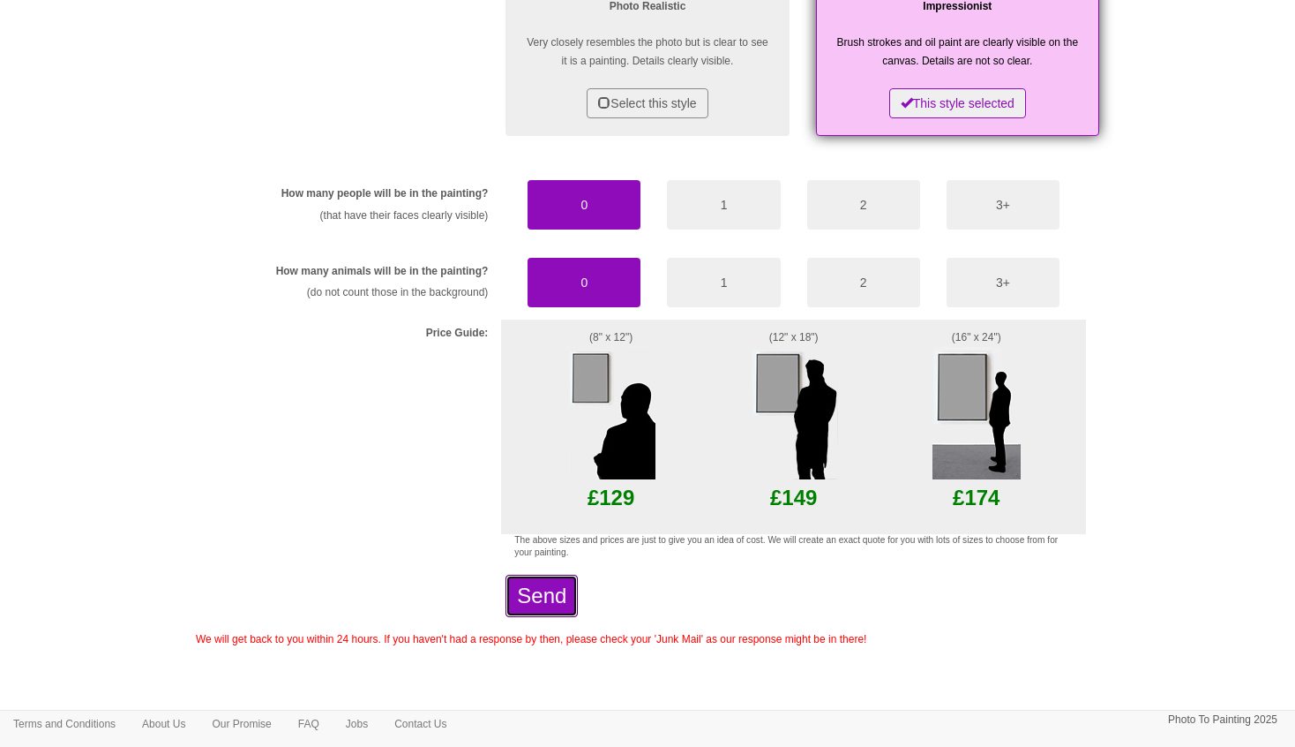
click at [578, 595] on button "Send" at bounding box center [542, 595] width 72 height 42
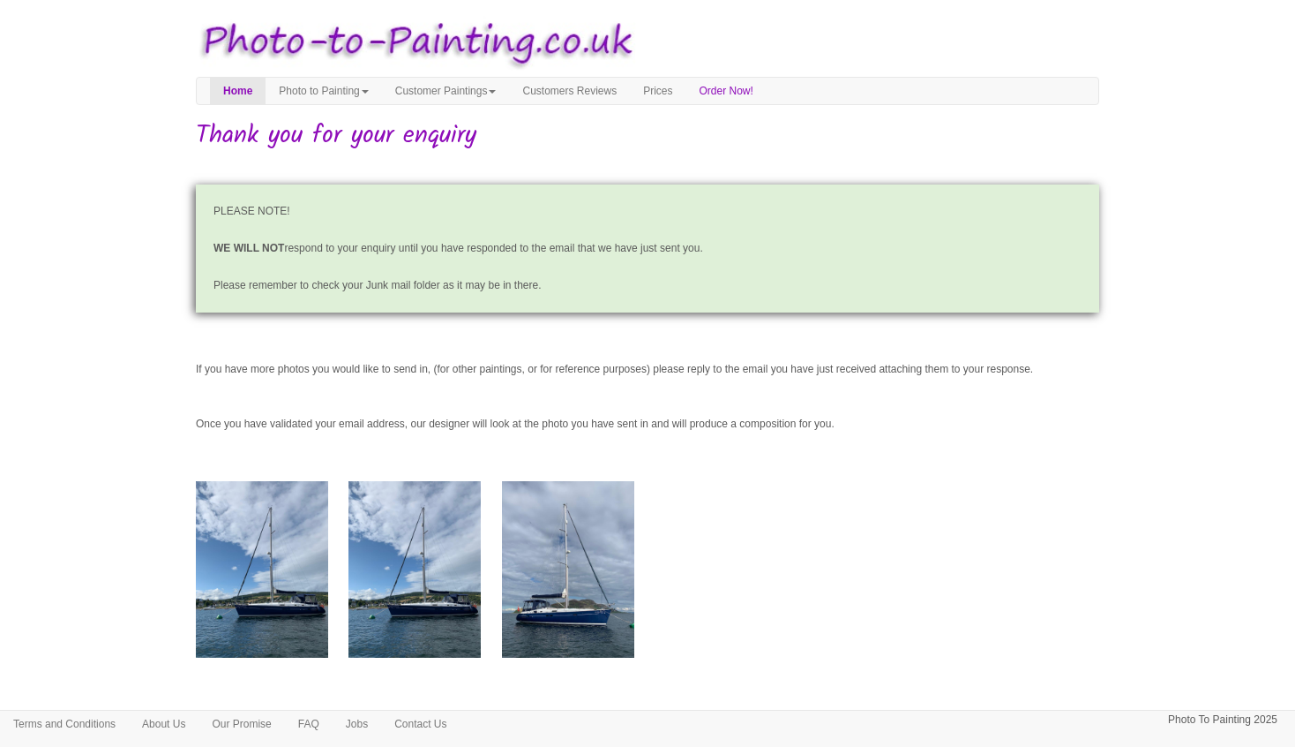
click at [393, 574] on img at bounding box center [415, 569] width 132 height 176
click at [248, 597] on img at bounding box center [262, 569] width 132 height 176
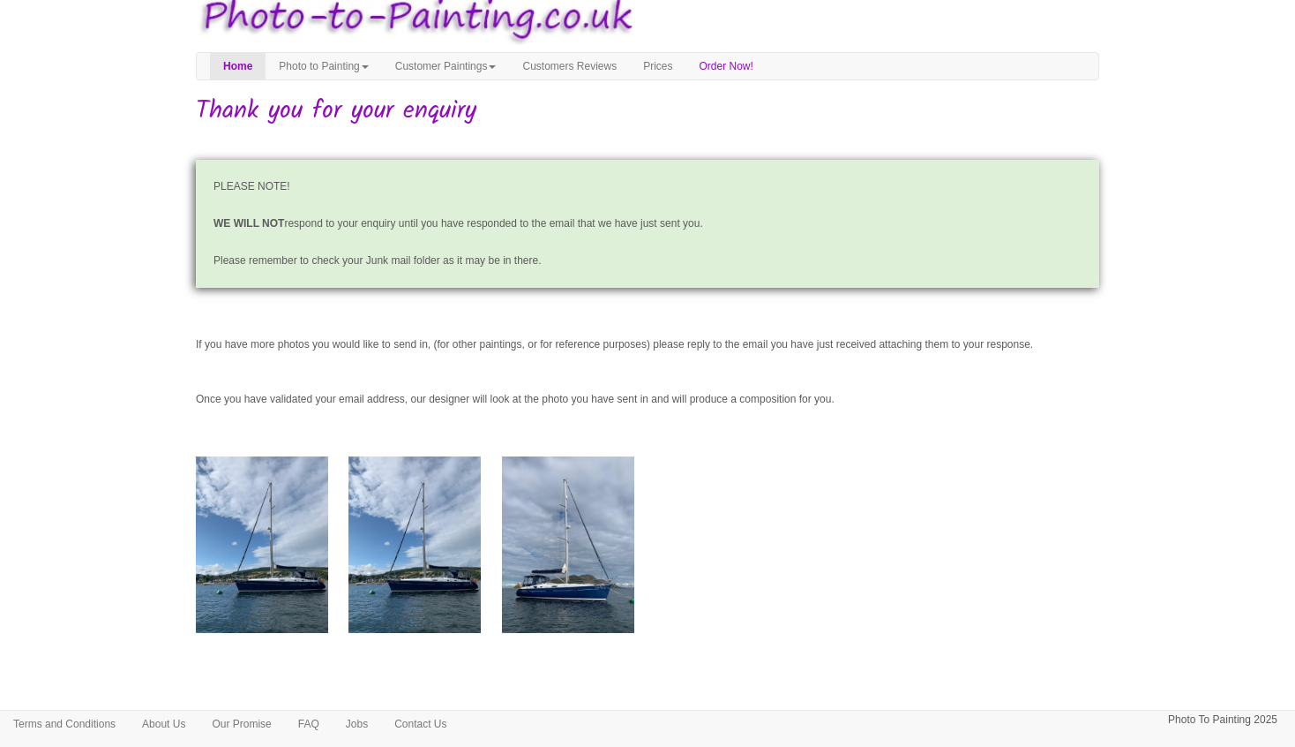
scroll to position [47, 0]
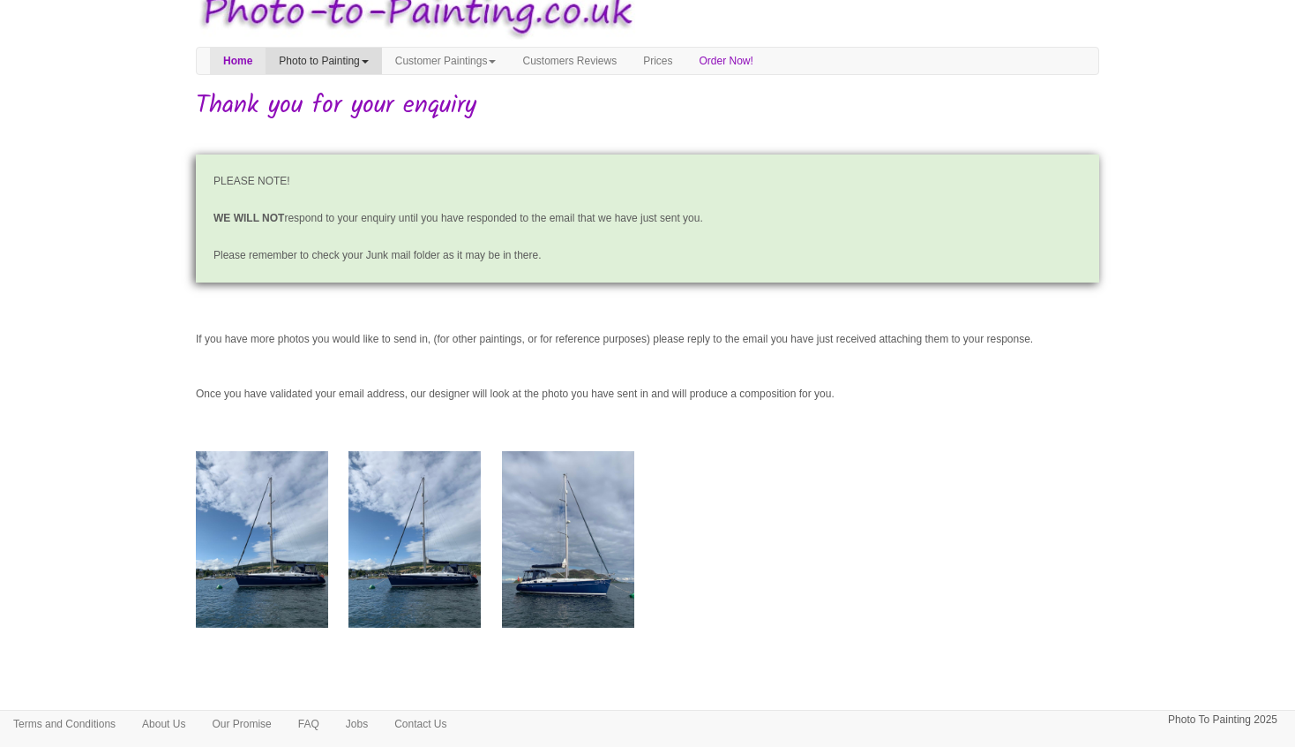
click at [364, 48] on link "Photo to Painting" at bounding box center [324, 61] width 116 height 26
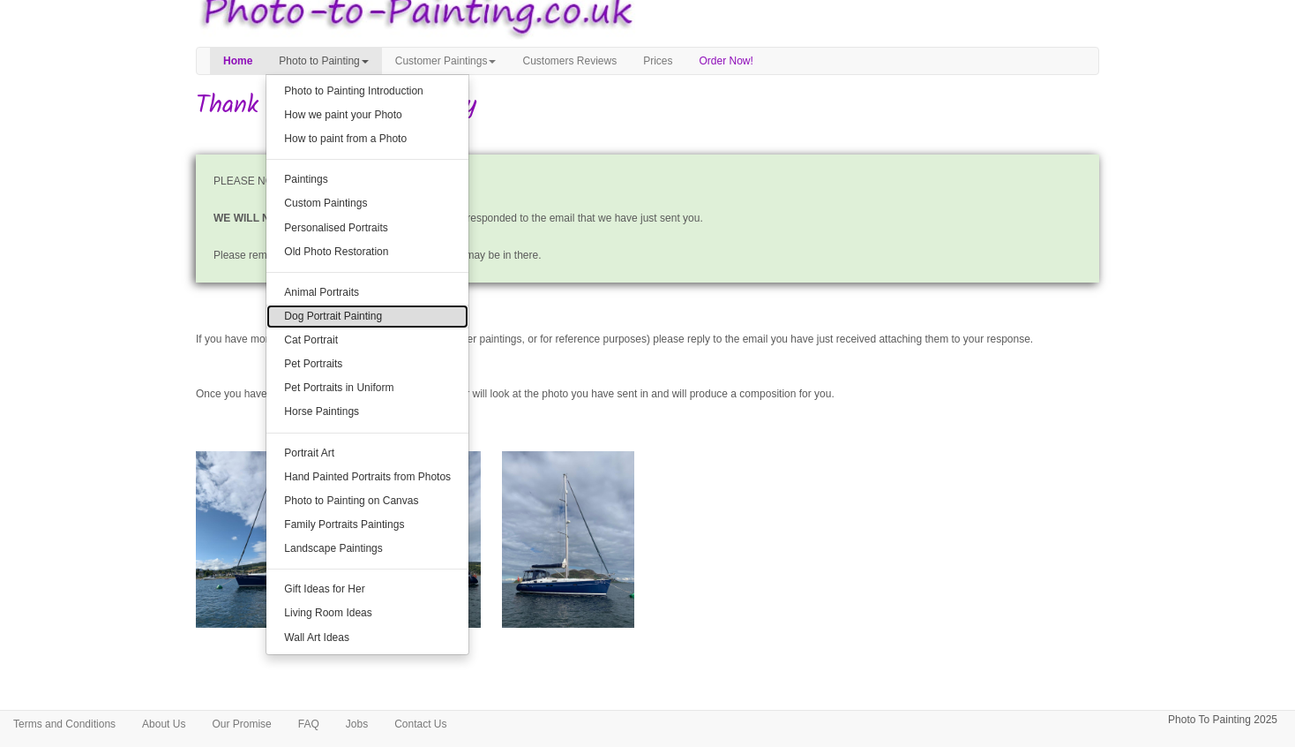
click at [314, 304] on link "Dog Portrait Painting" at bounding box center [367, 316] width 202 height 24
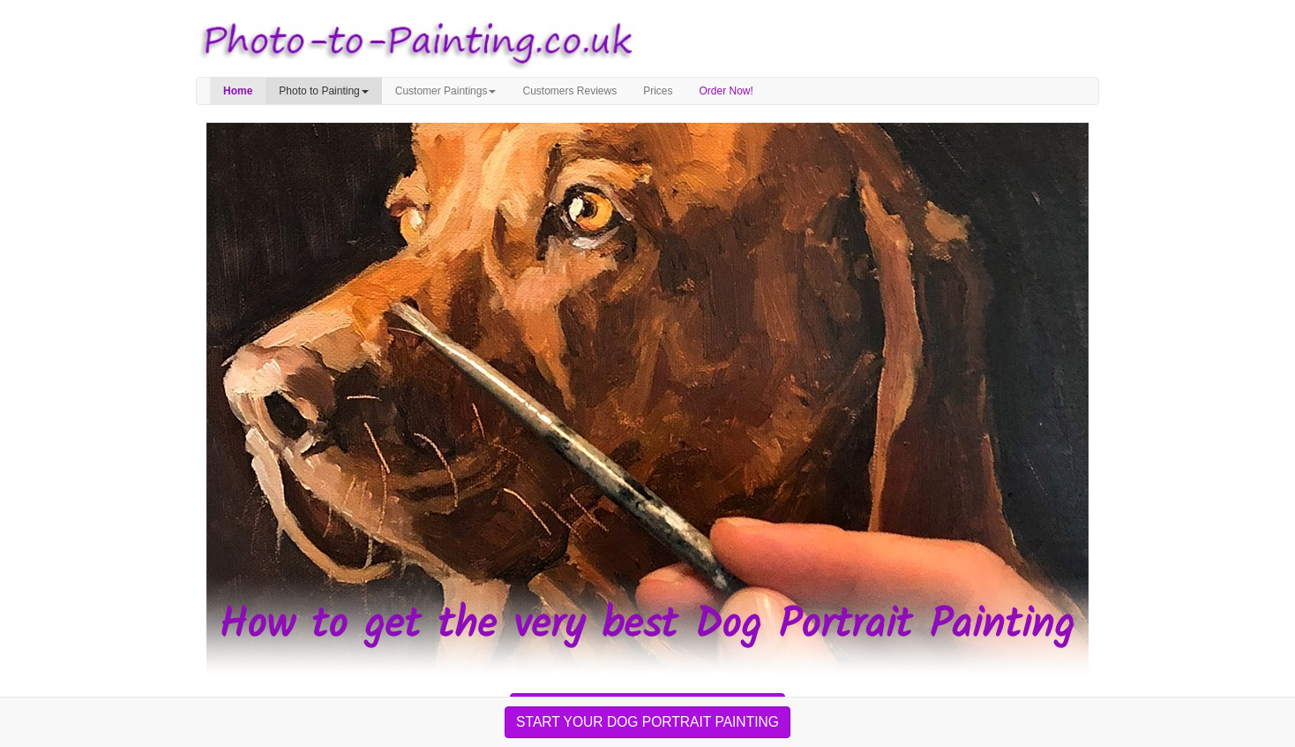
click at [307, 89] on link "Photo to Painting" at bounding box center [324, 91] width 116 height 26
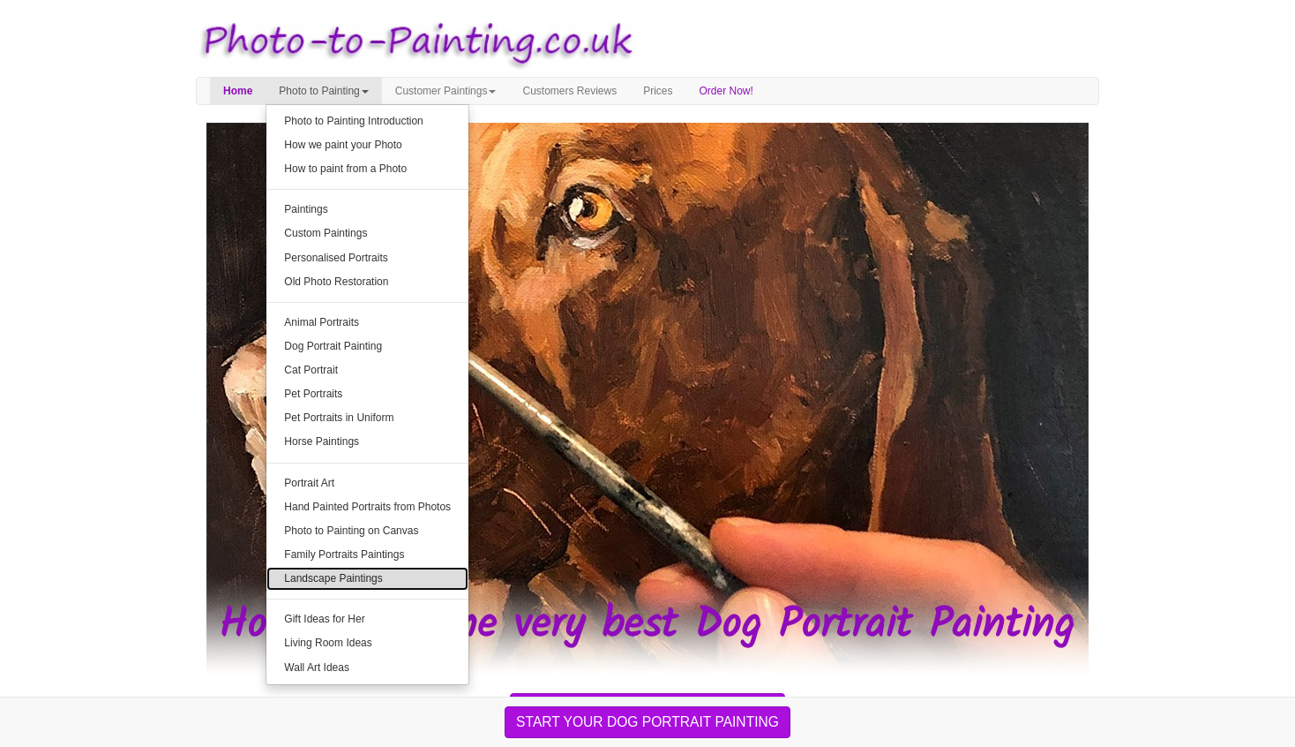
click at [329, 573] on link "Landscape Paintings" at bounding box center [367, 579] width 202 height 24
